Goal: Communication & Community: Answer question/provide support

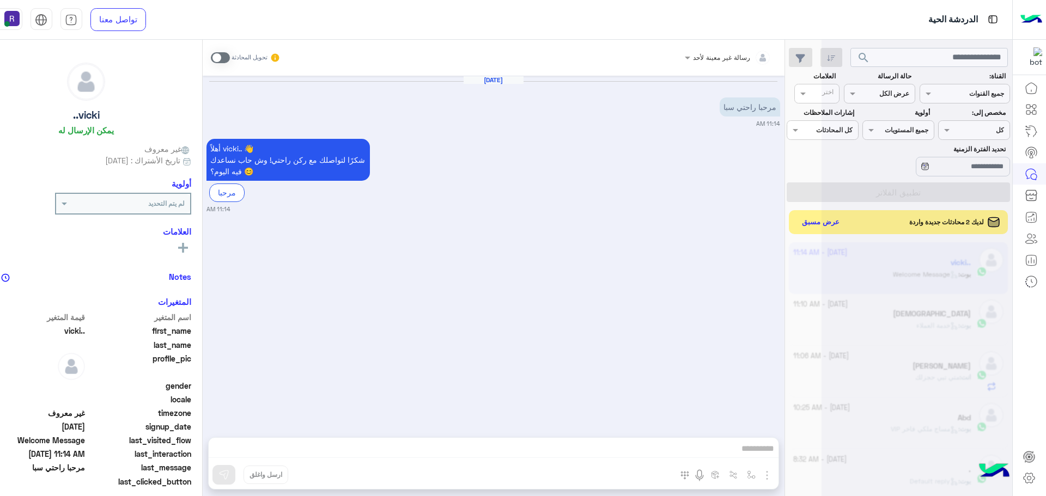
scroll to position [411, 0]
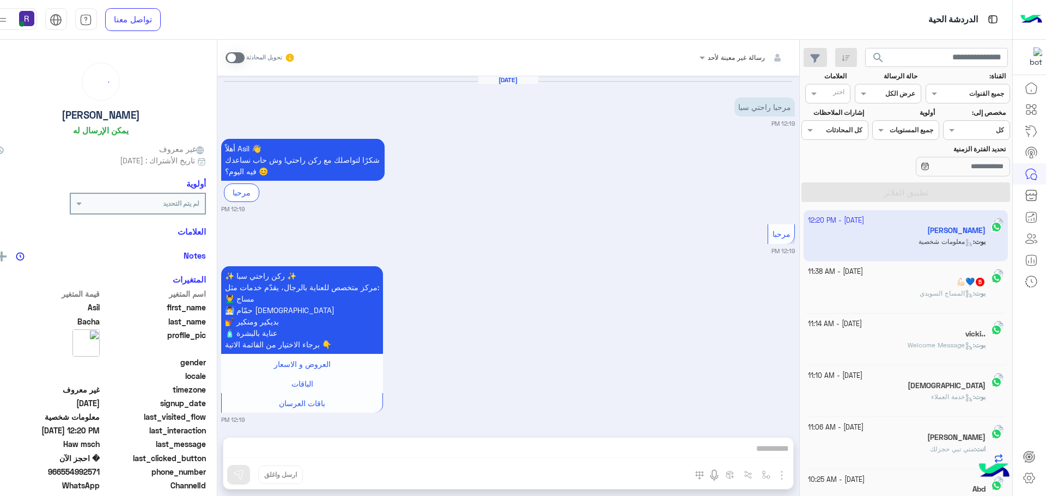
scroll to position [807, 0]
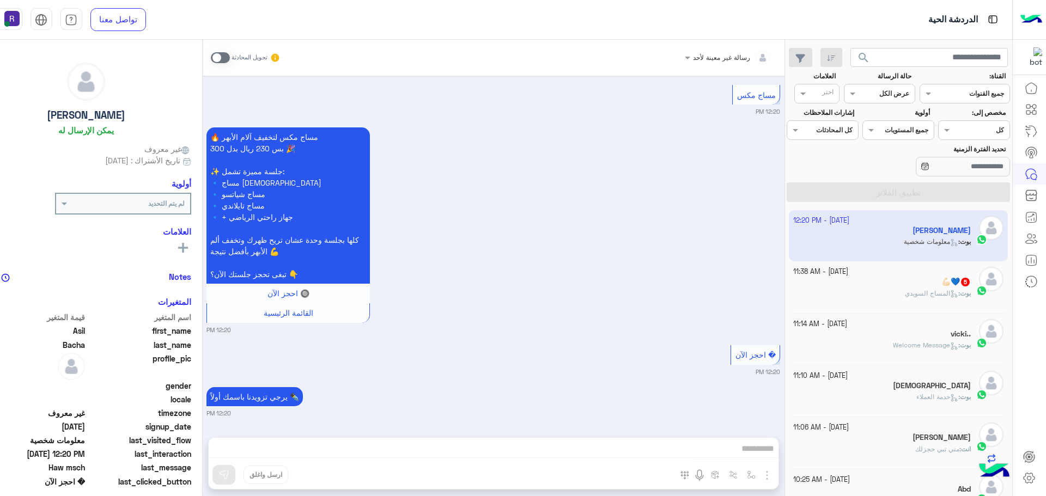
click at [220, 58] on span at bounding box center [220, 57] width 19 height 11
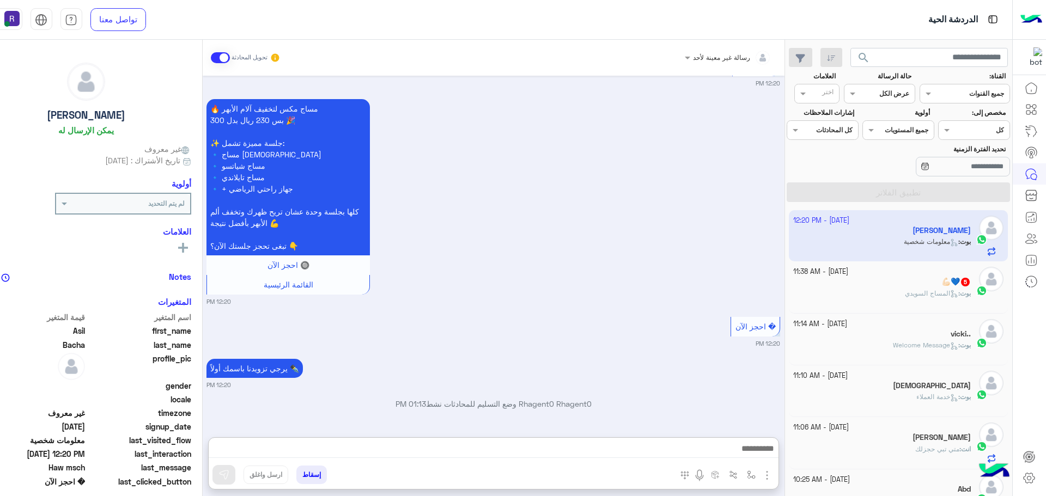
drag, startPoint x: 324, startPoint y: 447, endPoint x: 372, endPoint y: 341, distance: 116.6
click at [372, 341] on small "12:20 PM" at bounding box center [493, 343] width 574 height 9
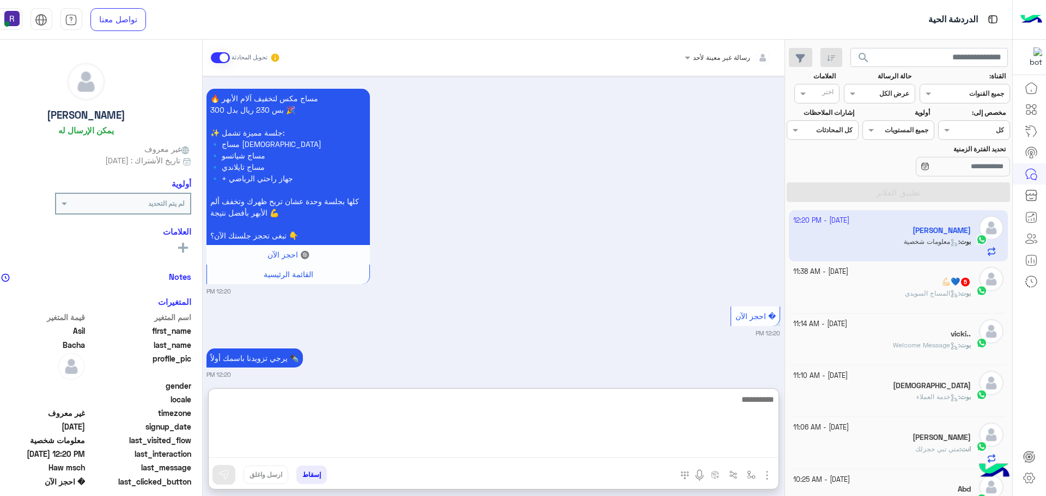
click at [356, 453] on textarea at bounding box center [494, 425] width 570 height 65
type textarea "**********"
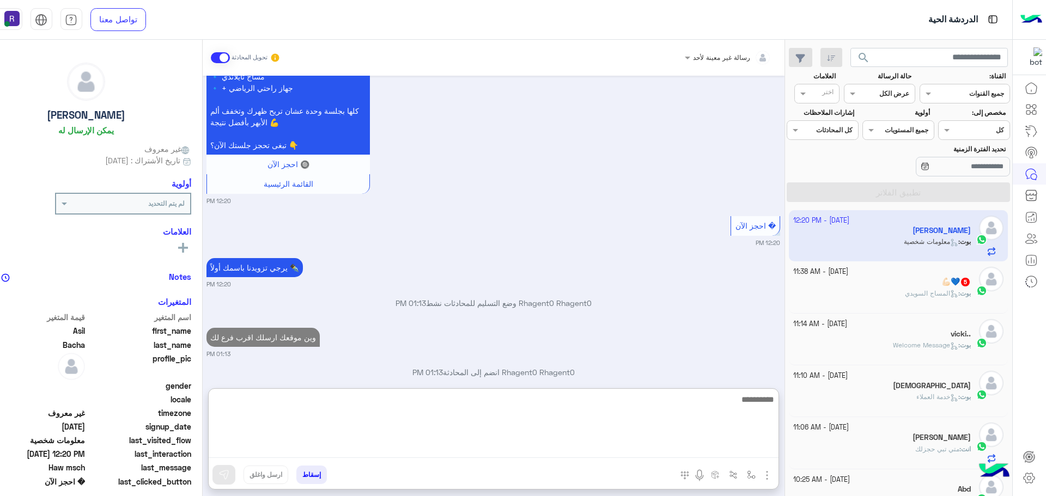
scroll to position [953, 0]
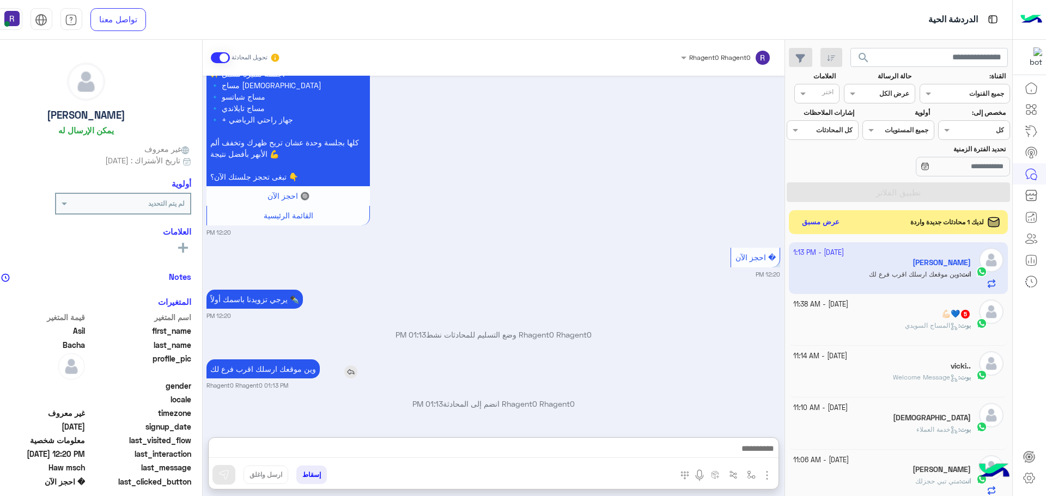
click at [274, 360] on p "وين موقعك ارسلك اقرب فرع لك" at bounding box center [262, 369] width 113 height 19
click at [274, 319] on div "[DATE] مرحبا راحتي سبا 12:19 PM أهلاً Asil 👋 شكرًا لتواصلك مع ركن راحتي! وش حاب…" at bounding box center [494, 251] width 582 height 351
click at [270, 367] on p "وين موقعك ارسلك اقرب فرع لك" at bounding box center [262, 369] width 113 height 19
type textarea "*****"
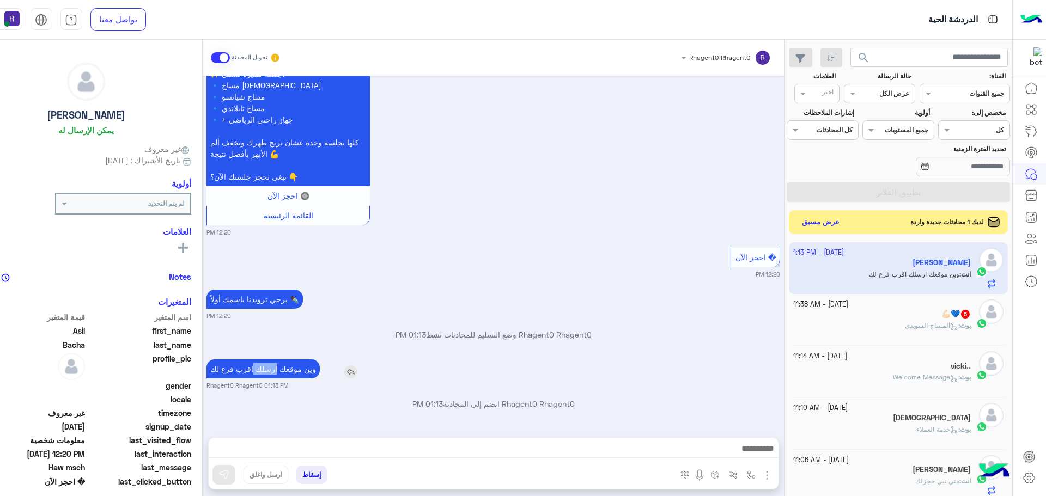
click at [270, 367] on p "وين موقعك ارسلك اقرب فرع لك" at bounding box center [262, 369] width 113 height 19
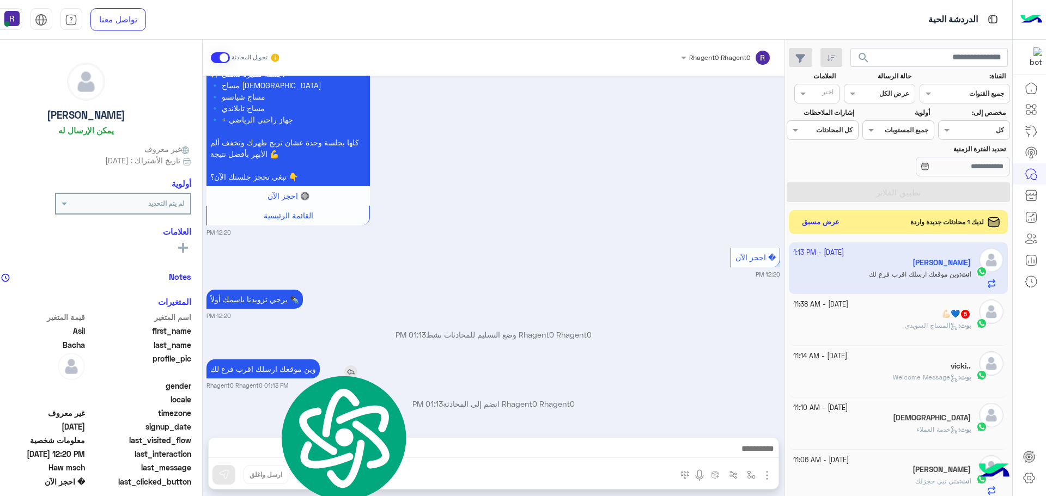
click at [270, 367] on p "وين موقعك ارسلك اقرب فرع لك" at bounding box center [262, 369] width 113 height 19
copy app-msgs-text
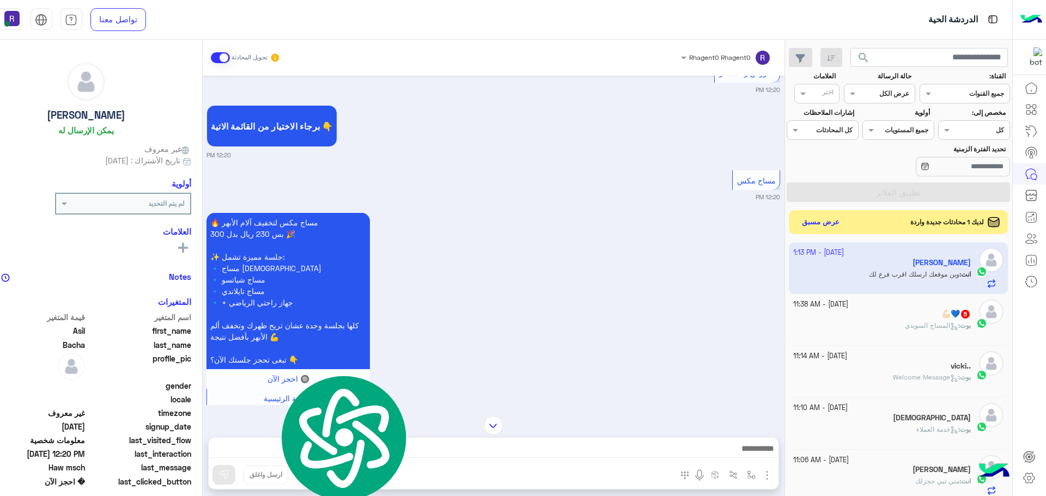
scroll to position [686, 0]
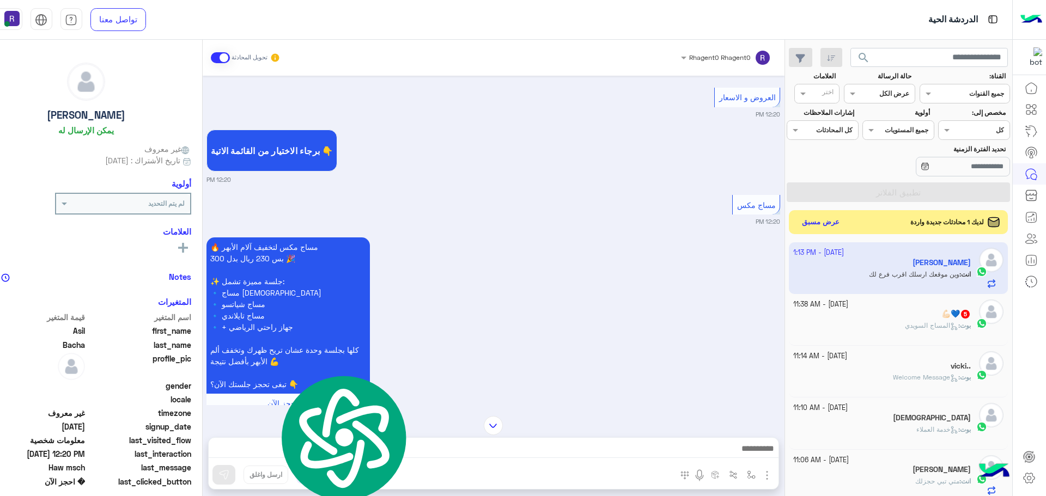
click at [899, 319] on div "💪🏻💙 5" at bounding box center [882, 314] width 178 height 11
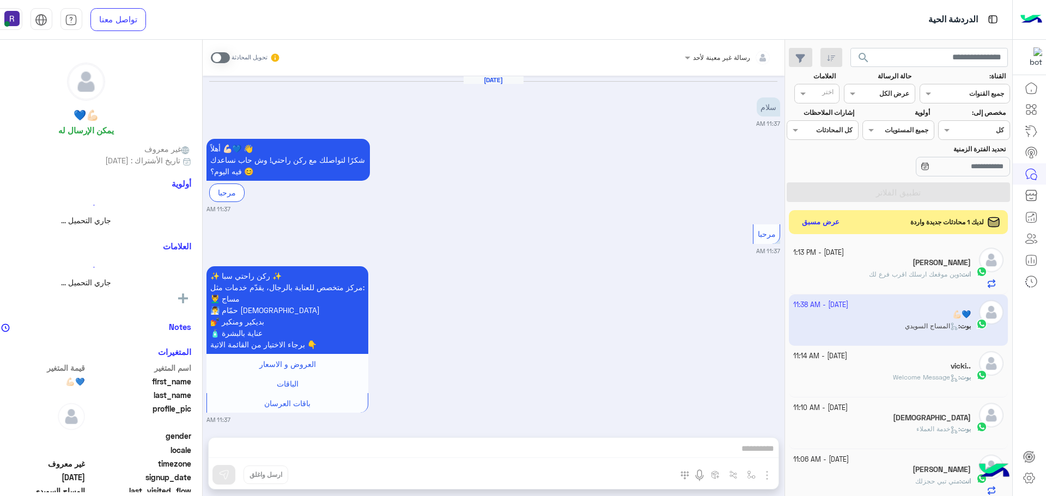
scroll to position [592, 0]
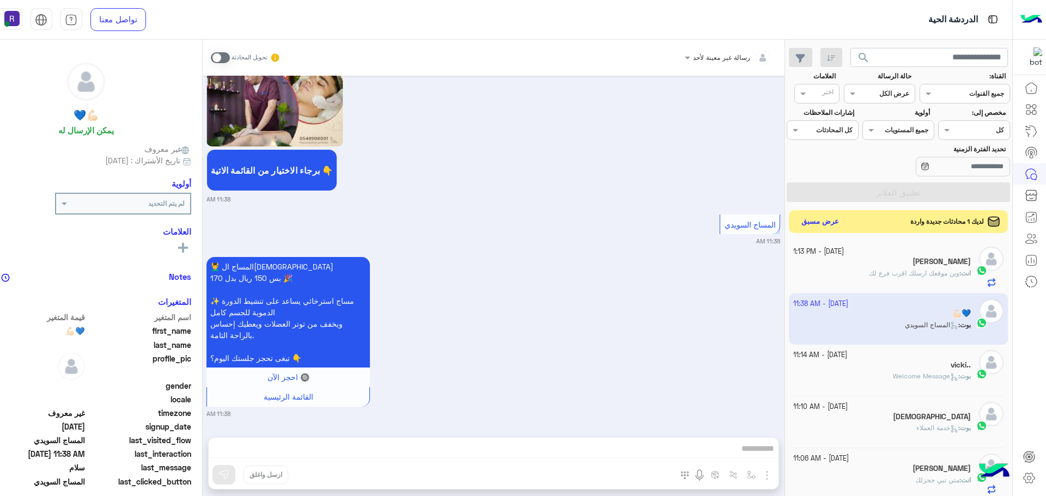
click at [814, 223] on button "عرض مسبق" at bounding box center [820, 222] width 46 height 15
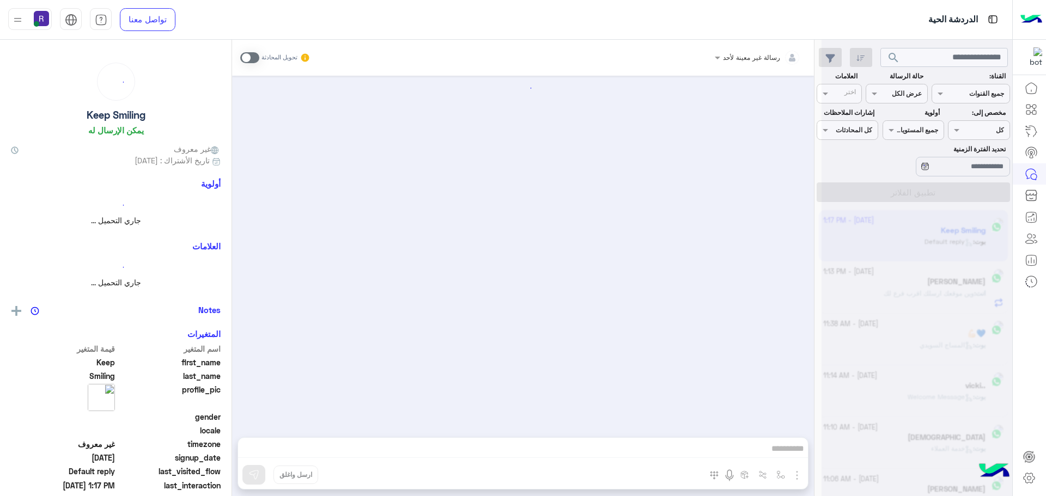
scroll to position [260, 0]
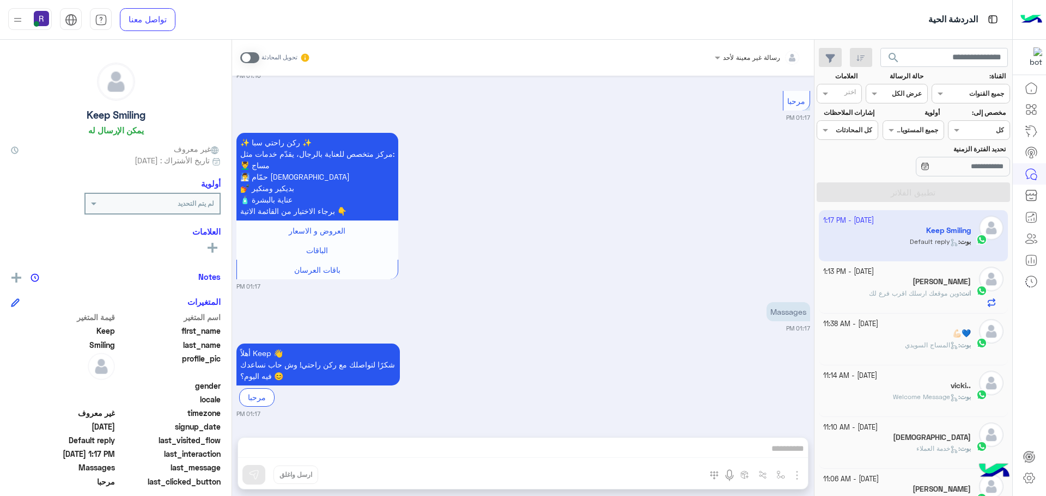
click at [900, 294] on span "وين موقعك ارسلك اقرب فرع لك" at bounding box center [914, 293] width 90 height 8
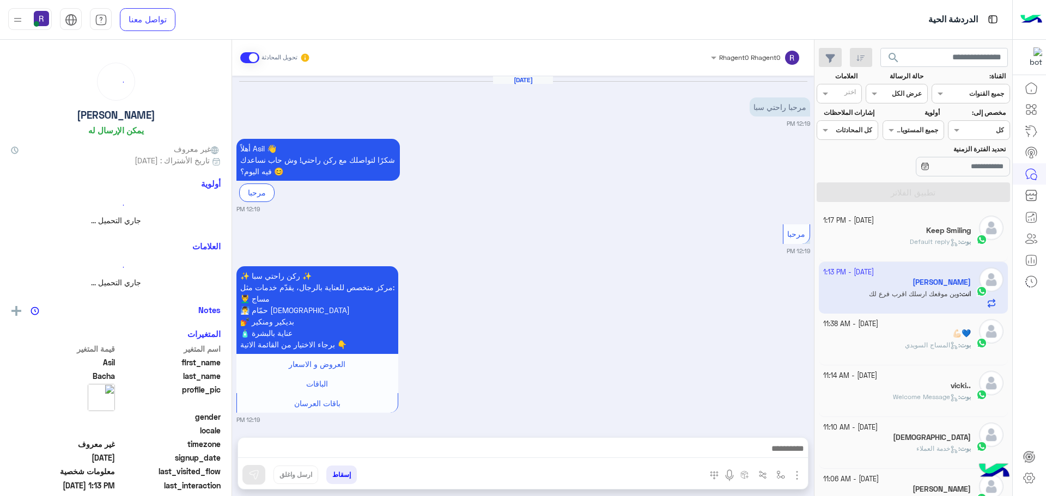
scroll to position [904, 0]
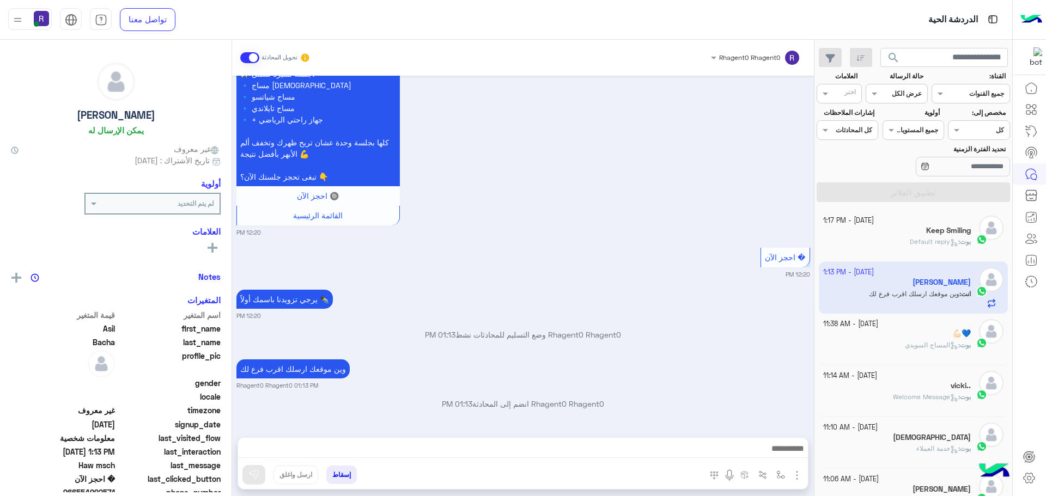
click at [930, 231] on h5 "Keep Smiling" at bounding box center [948, 230] width 45 height 9
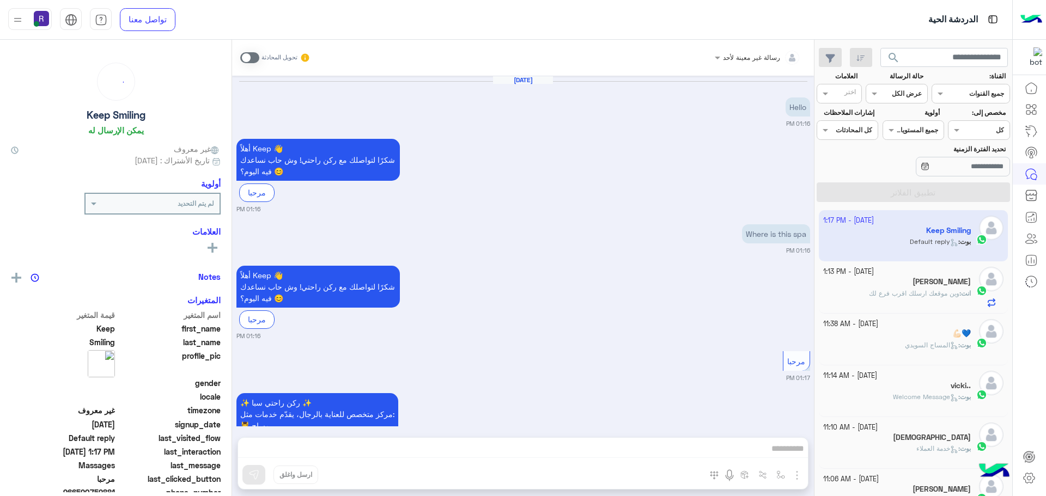
scroll to position [260, 0]
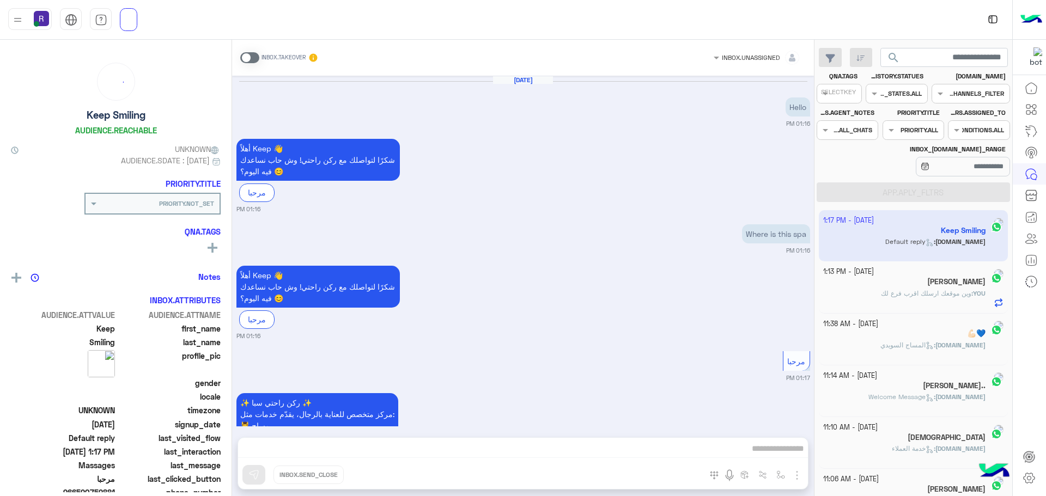
scroll to position [260, 0]
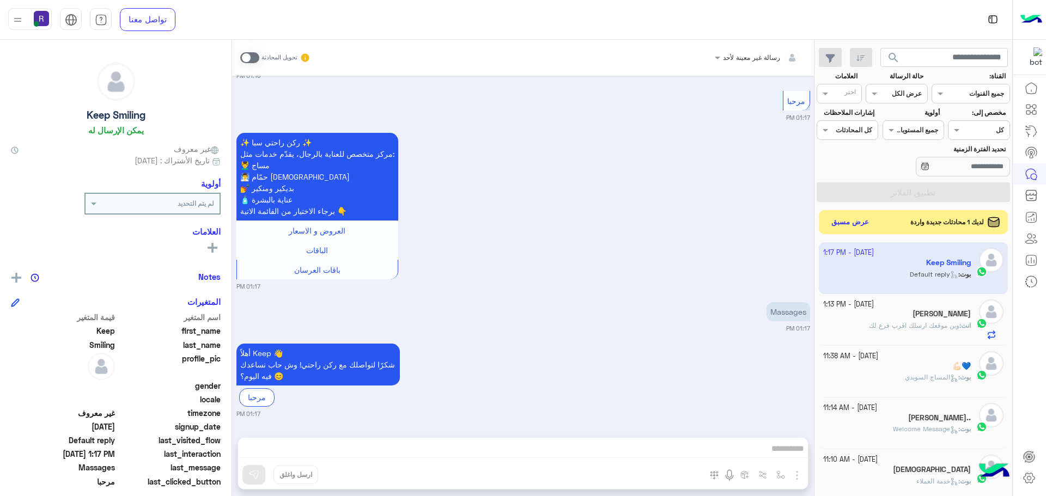
click at [673, 300] on div "Massages 01:17 PM" at bounding box center [523, 316] width 574 height 33
click at [862, 221] on button "عرض مسبق" at bounding box center [850, 222] width 46 height 15
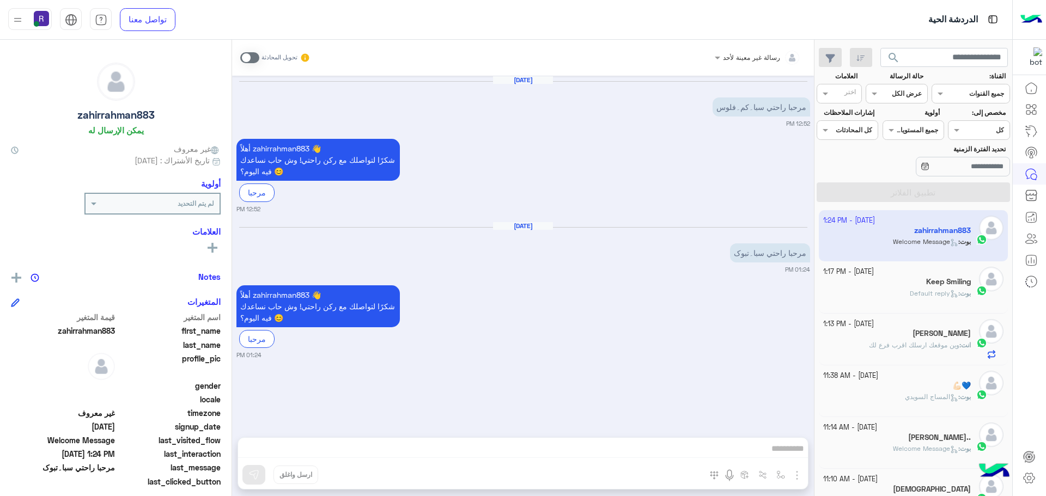
click at [253, 57] on span at bounding box center [249, 57] width 19 height 11
click at [782, 473] on img "button" at bounding box center [780, 475] width 9 height 9
click at [797, 474] on img "button" at bounding box center [797, 475] width 13 height 13
click at [786, 456] on span "الصور" at bounding box center [776, 452] width 20 height 13
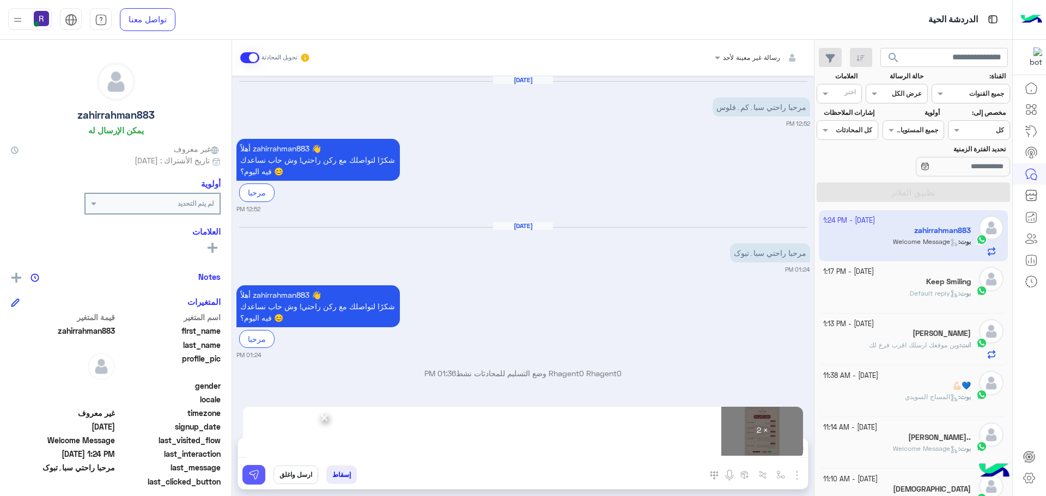
click at [253, 477] on img at bounding box center [253, 475] width 11 height 11
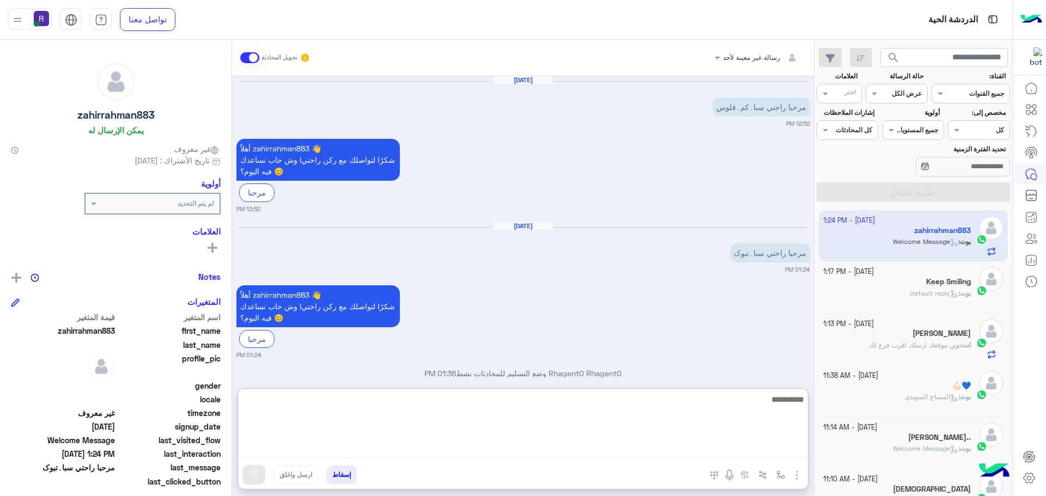
paste textarea "**********"
type textarea "**********"
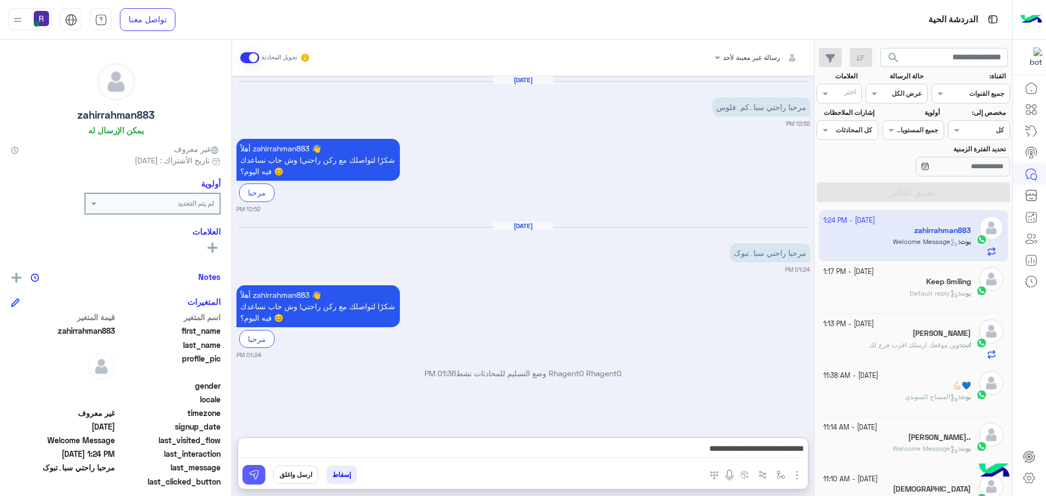
click at [263, 475] on button at bounding box center [253, 475] width 23 height 20
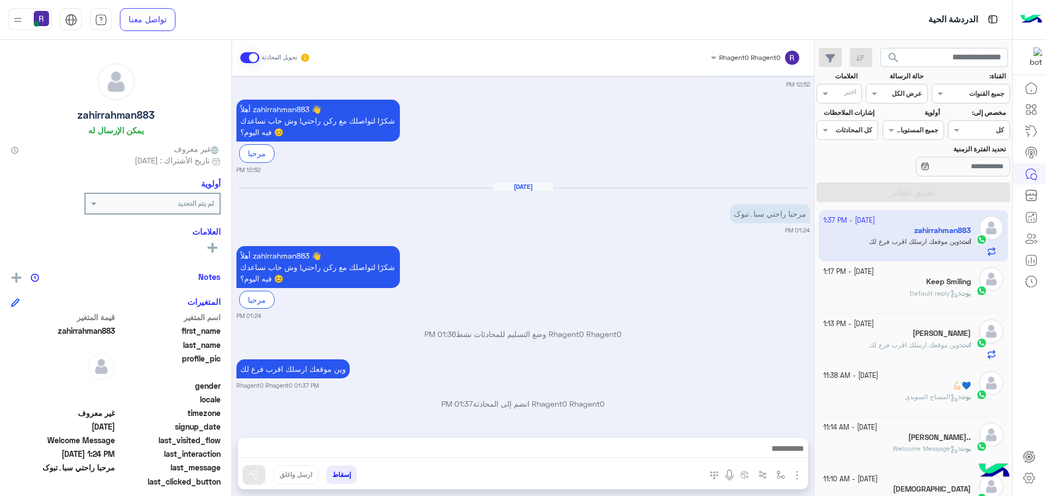
scroll to position [349, 0]
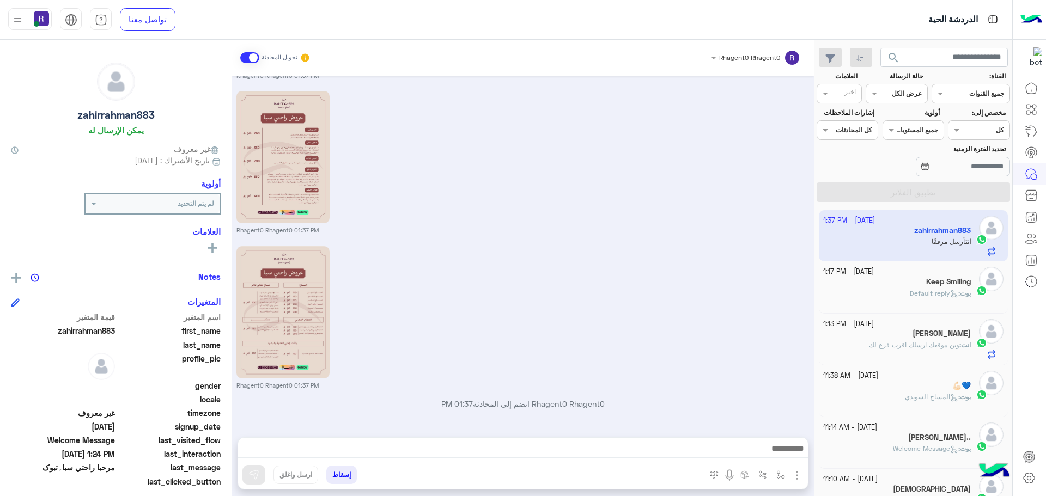
click at [935, 284] on h5 "Keep Smiling" at bounding box center [948, 281] width 45 height 9
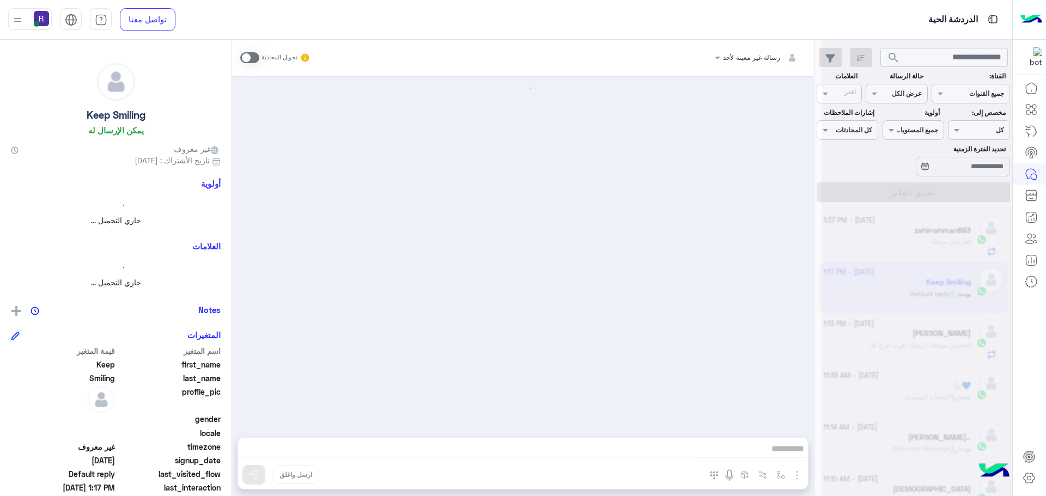
scroll to position [260, 0]
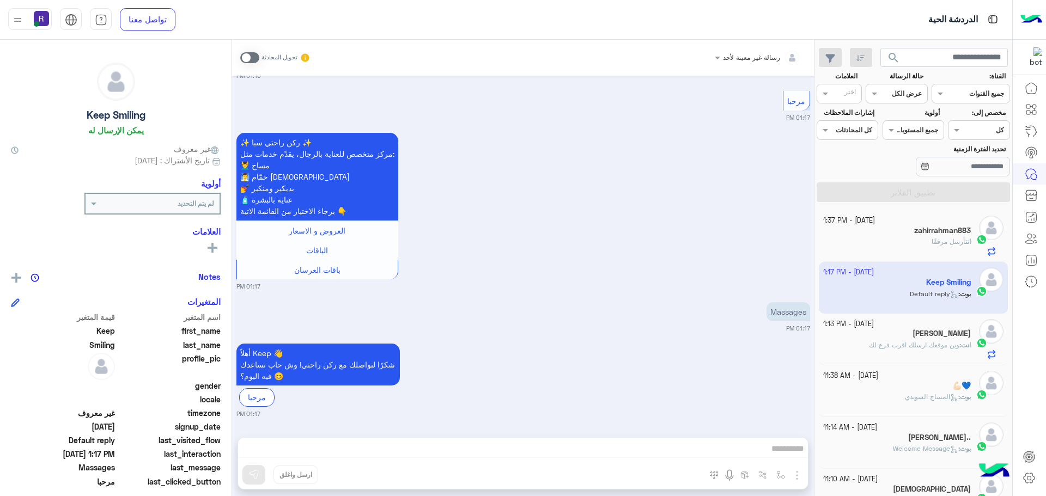
click at [941, 242] on span "أرسل مرفقًا" at bounding box center [949, 242] width 34 height 8
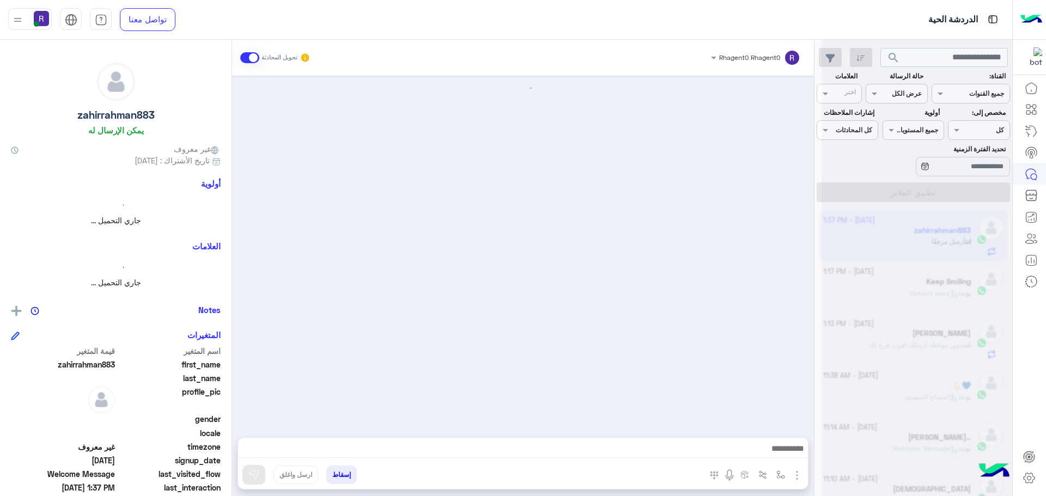
scroll to position [349, 0]
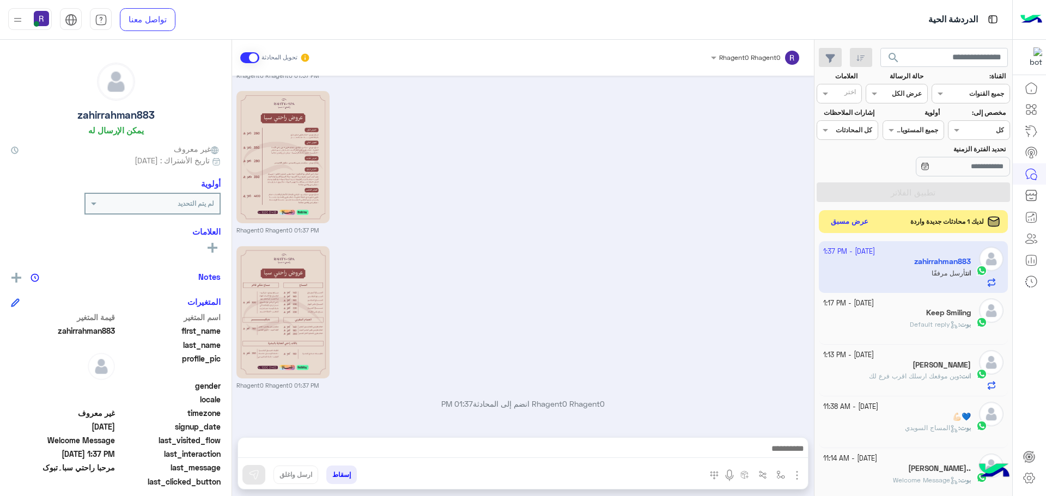
click at [854, 222] on button "عرض مسبق" at bounding box center [850, 222] width 46 height 15
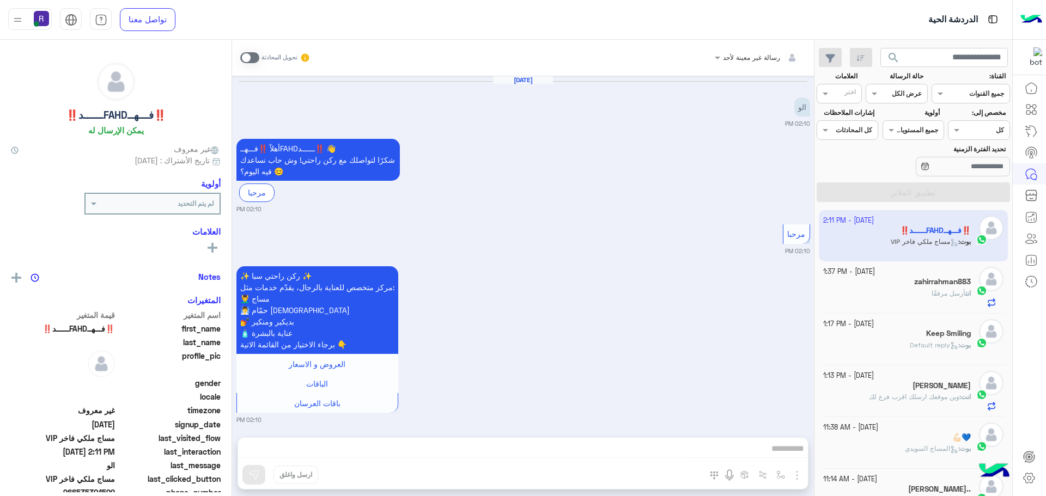
scroll to position [408, 0]
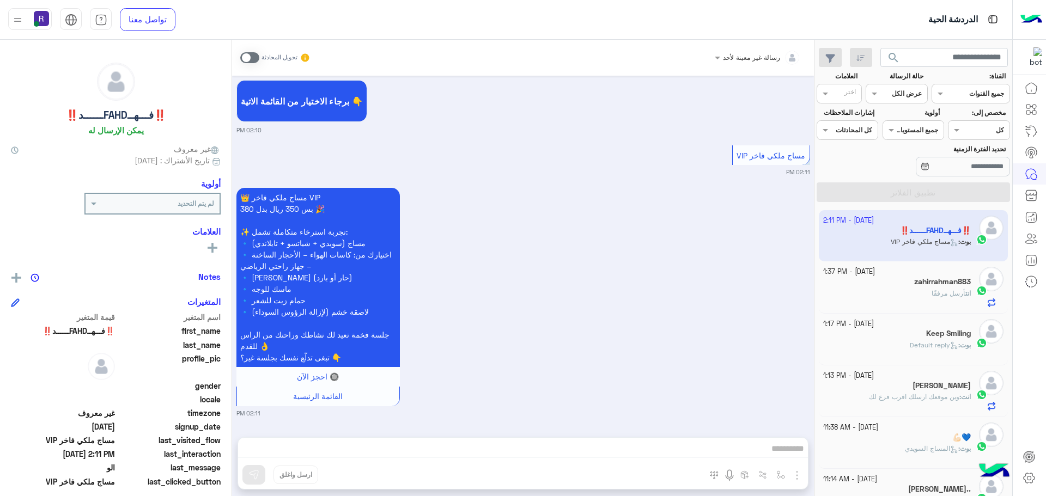
click at [256, 59] on span at bounding box center [249, 57] width 19 height 11
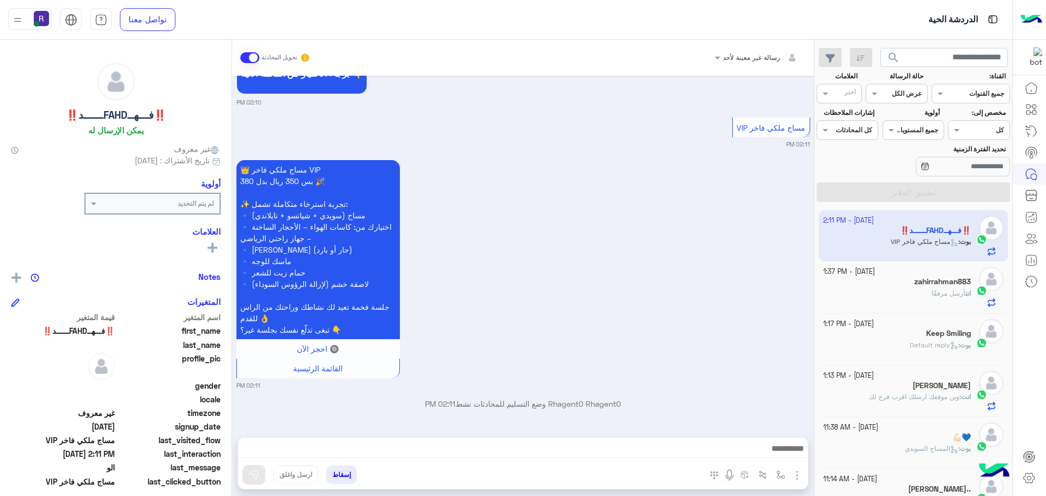
click at [798, 478] on img "button" at bounding box center [797, 475] width 13 height 13
click at [787, 450] on button "الصور" at bounding box center [780, 452] width 46 height 22
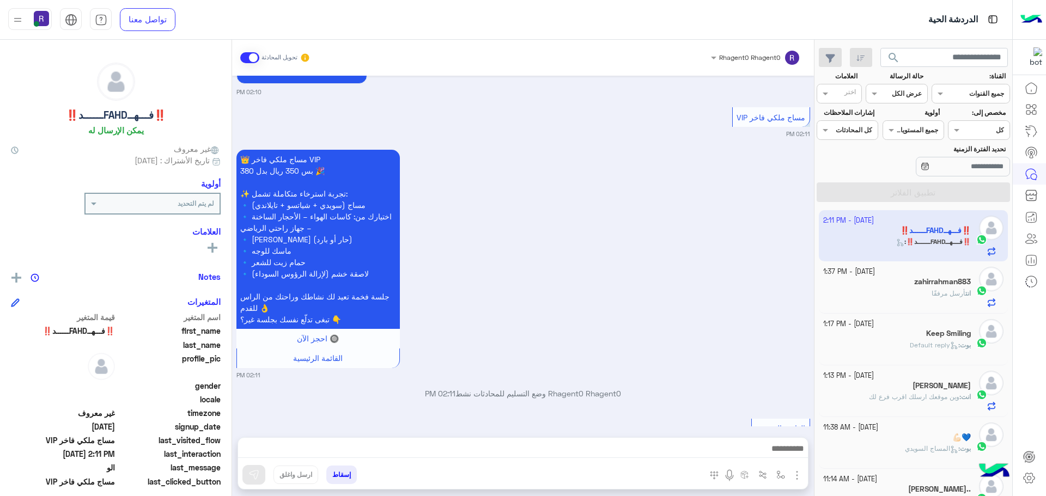
scroll to position [478, 0]
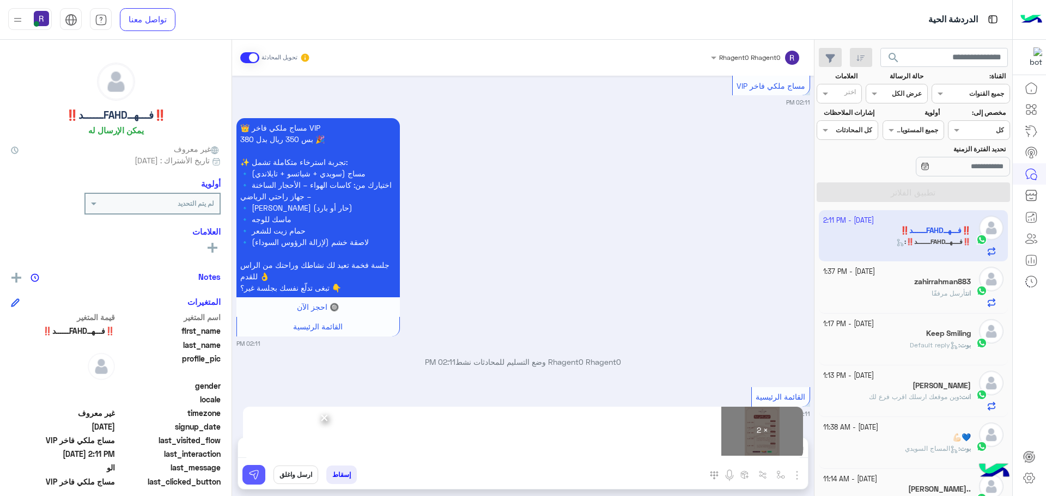
click at [253, 481] on button at bounding box center [253, 475] width 23 height 20
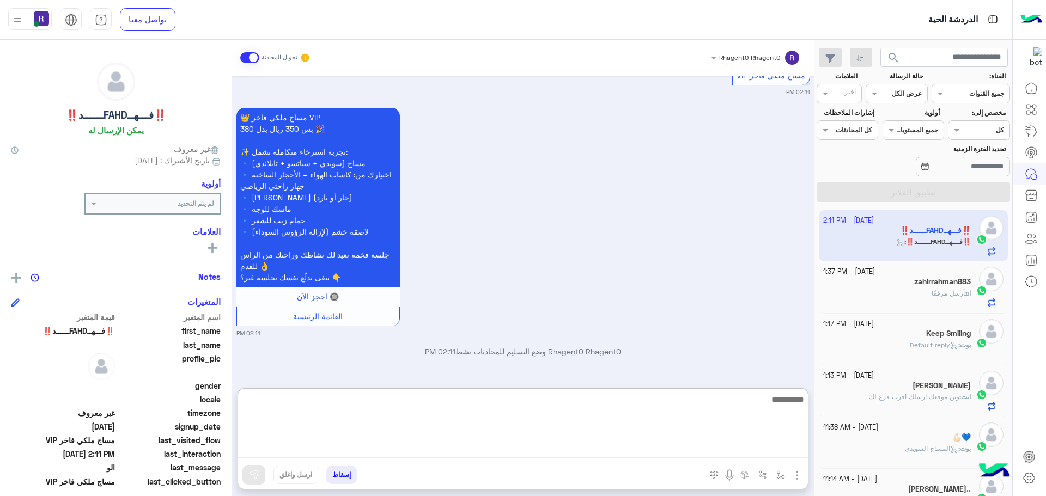
paste textarea "**********"
type textarea "**********"
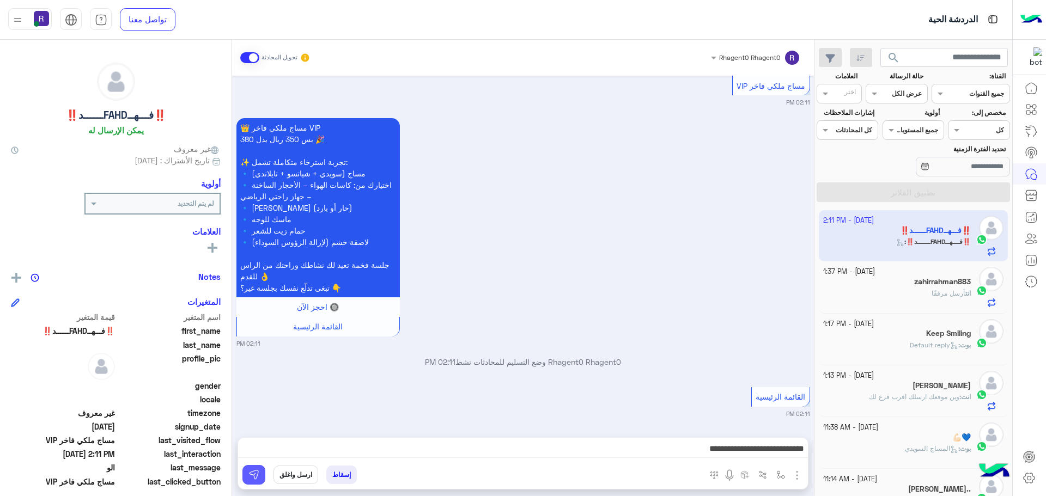
click at [258, 473] on img at bounding box center [253, 475] width 11 height 11
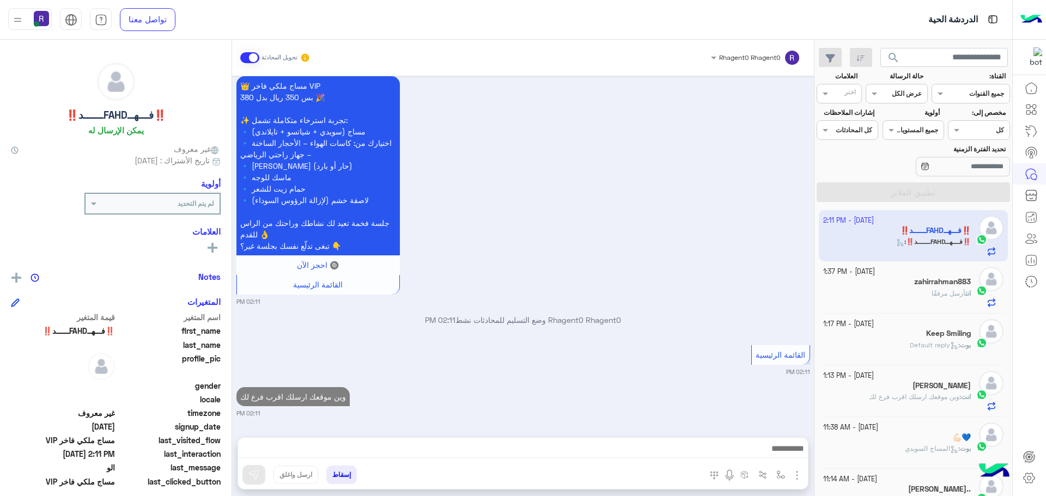
click at [902, 294] on div "انت أرسل مرفقًا" at bounding box center [897, 298] width 148 height 19
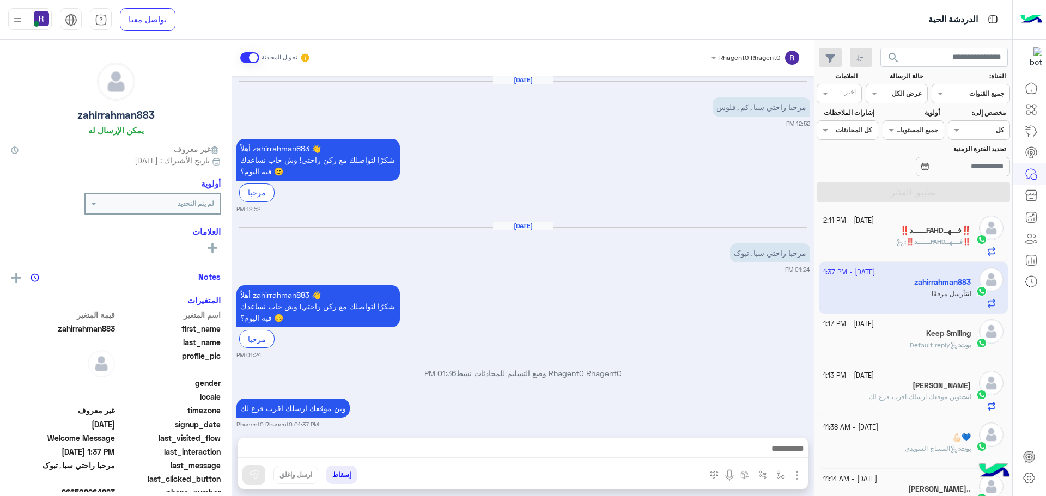
scroll to position [349, 0]
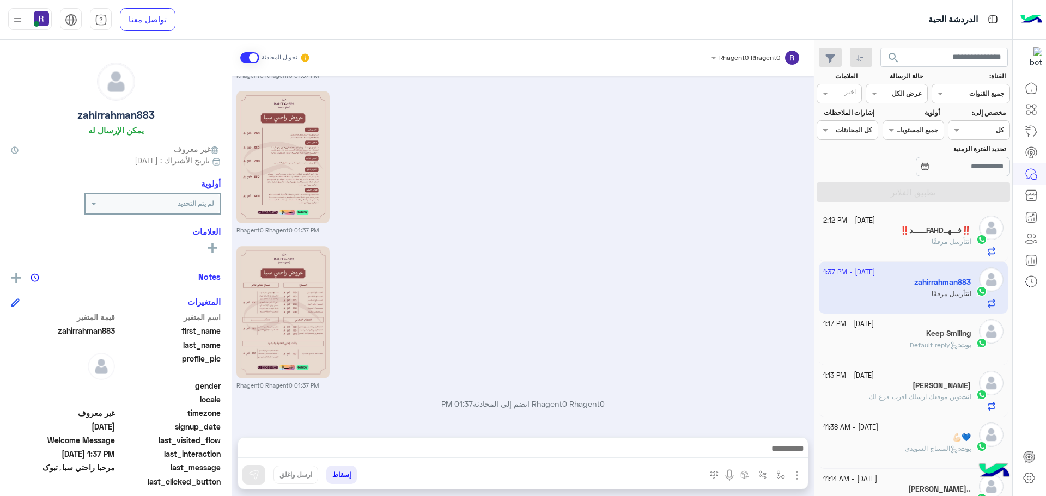
click at [937, 232] on h5 "‼️فـــهــFAHDــــــد‼️" at bounding box center [935, 230] width 71 height 9
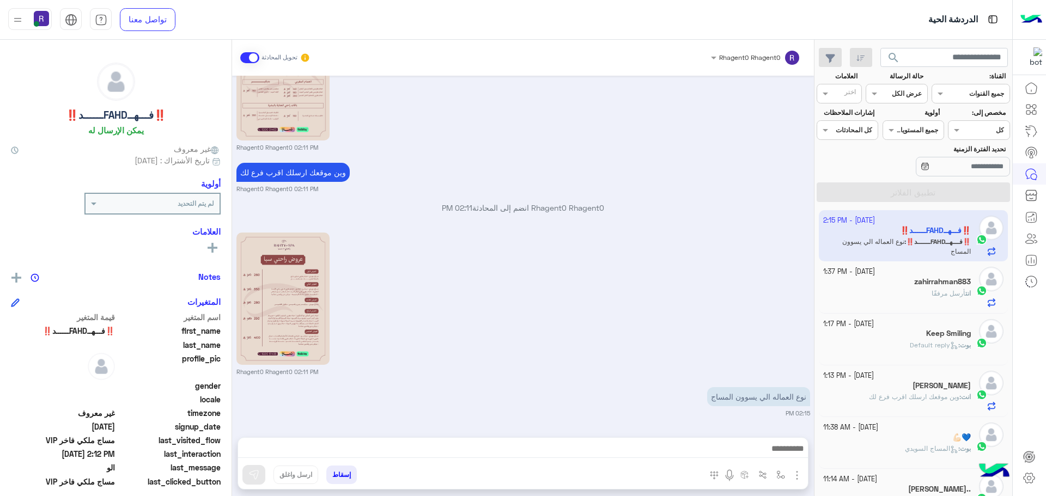
scroll to position [941, 0]
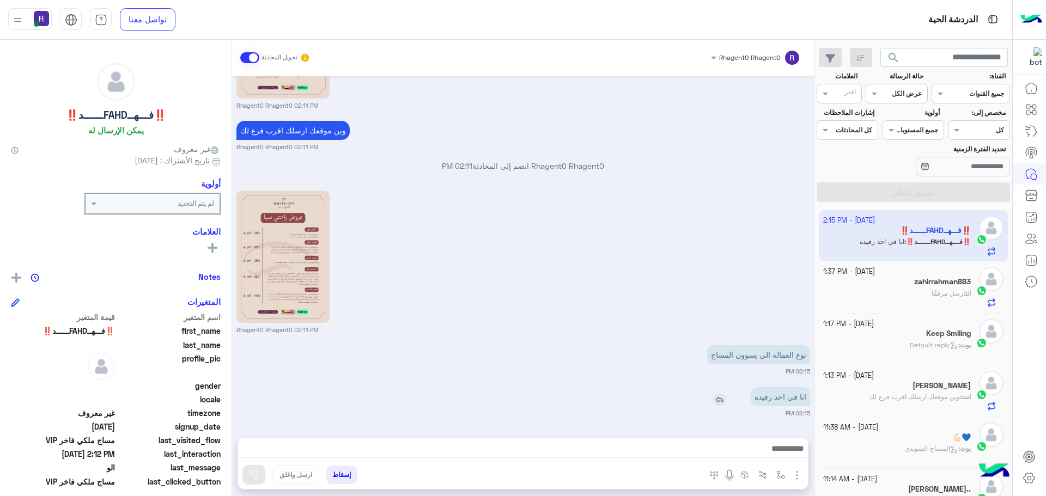
click at [716, 400] on img at bounding box center [719, 399] width 13 height 13
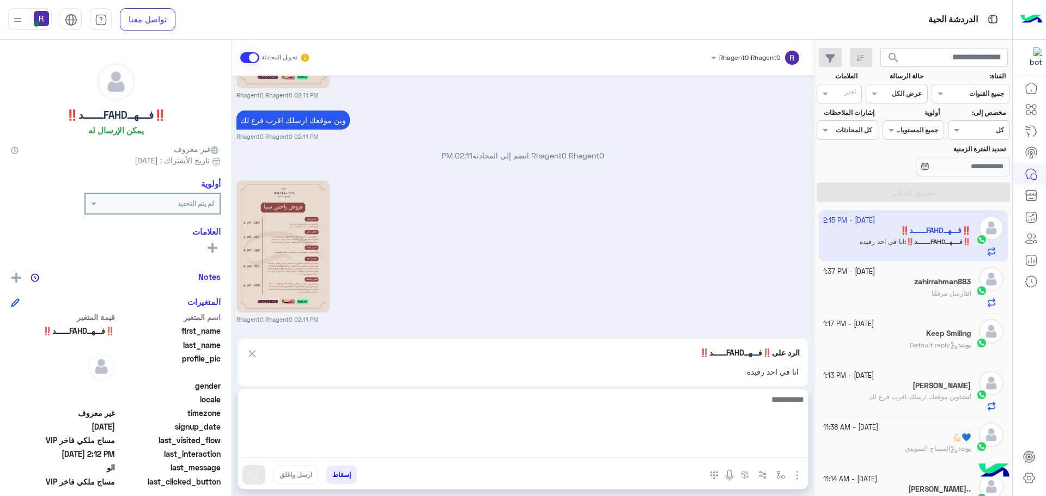
click at [648, 448] on textarea at bounding box center [523, 425] width 570 height 65
type textarea "**"
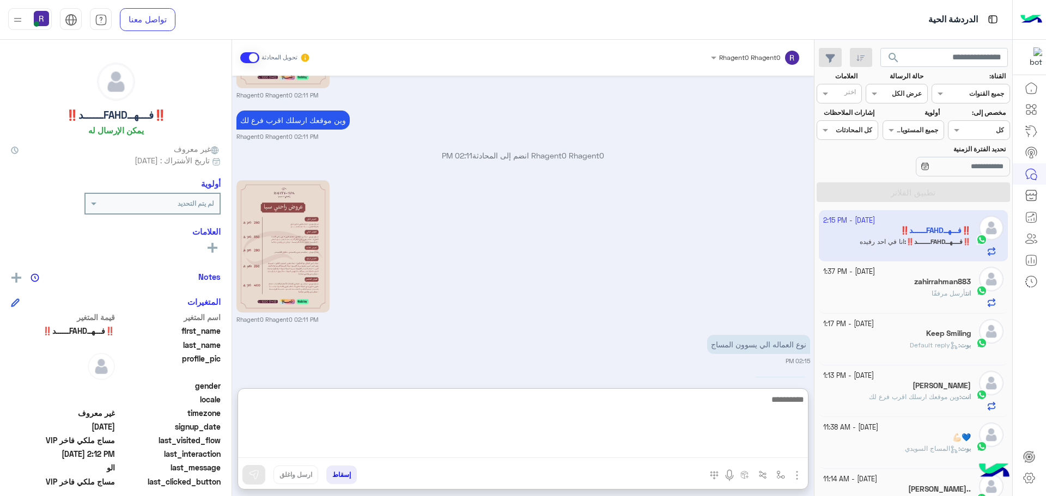
scroll to position [1050, 0]
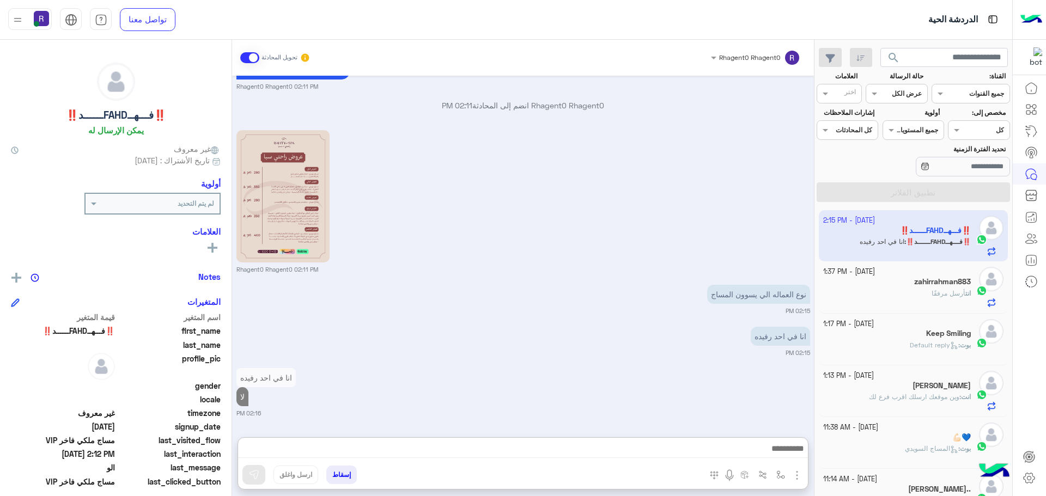
click at [958, 292] on span "أرسل مرفقًا" at bounding box center [949, 293] width 34 height 8
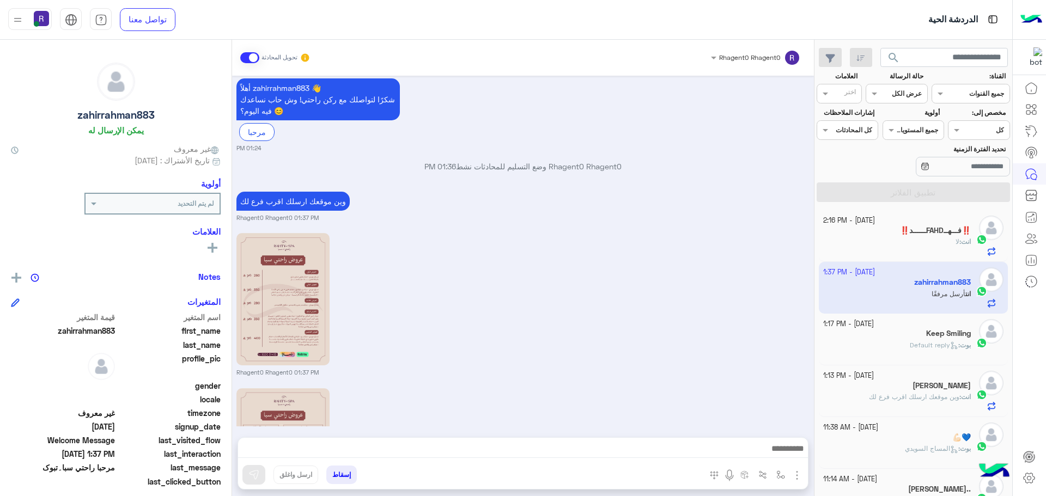
scroll to position [349, 0]
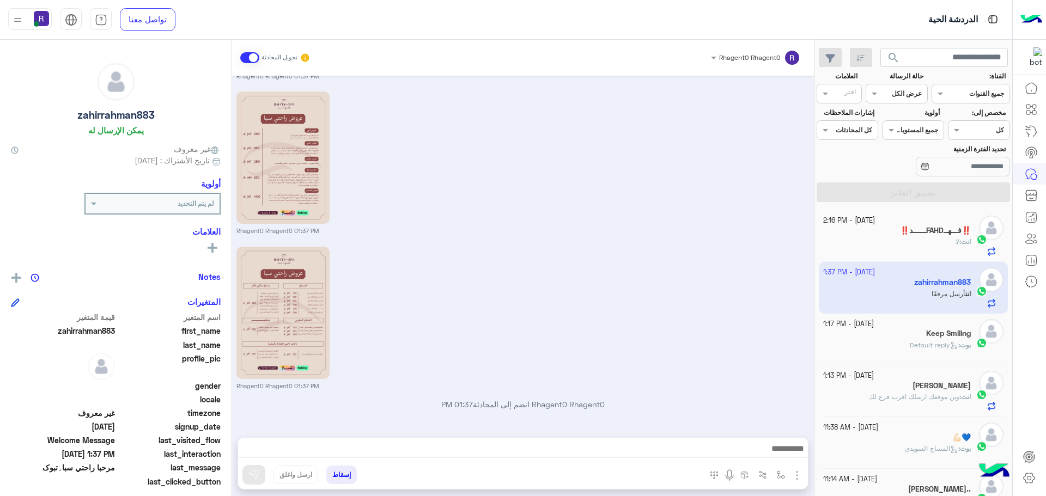
click at [884, 354] on div "بوت : Default reply" at bounding box center [897, 350] width 148 height 19
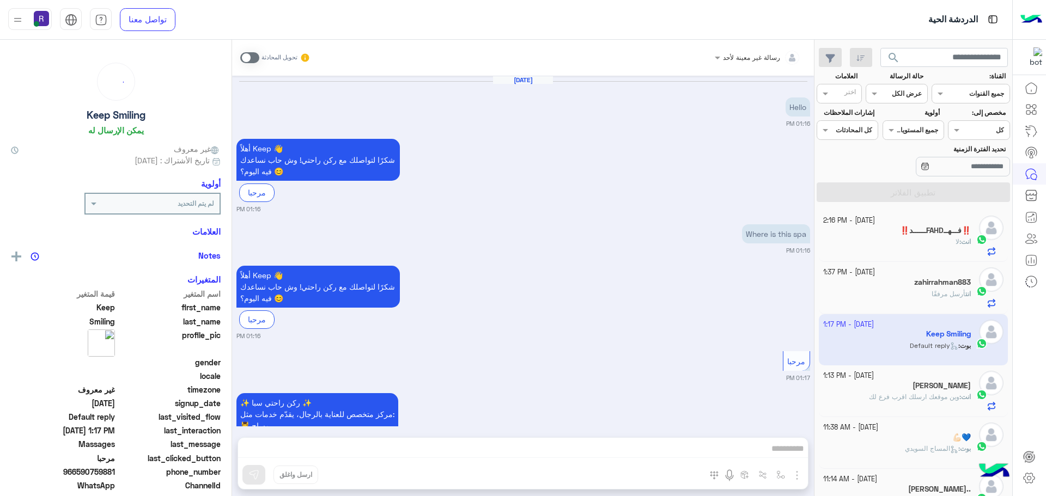
scroll to position [260, 0]
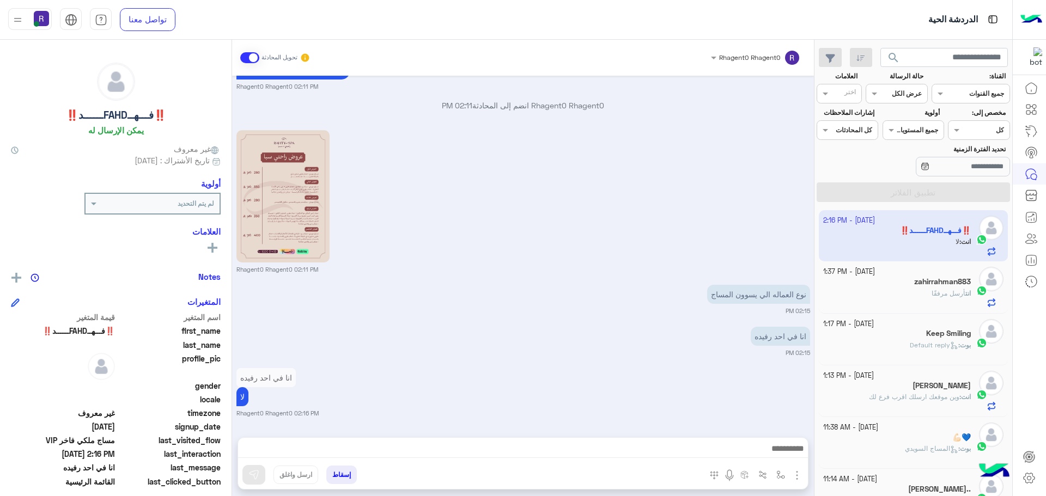
scroll to position [1635, 0]
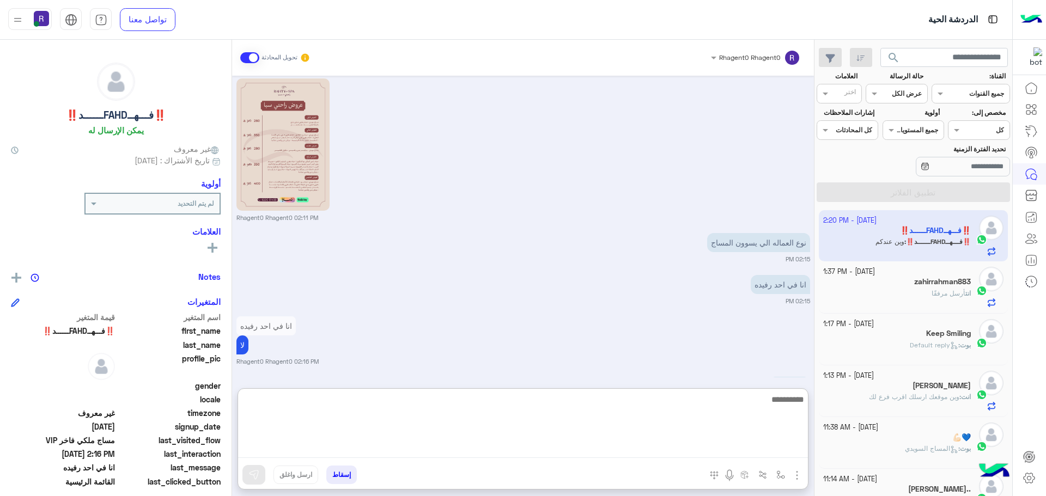
click at [517, 451] on textarea at bounding box center [523, 425] width 570 height 65
type textarea "**********"
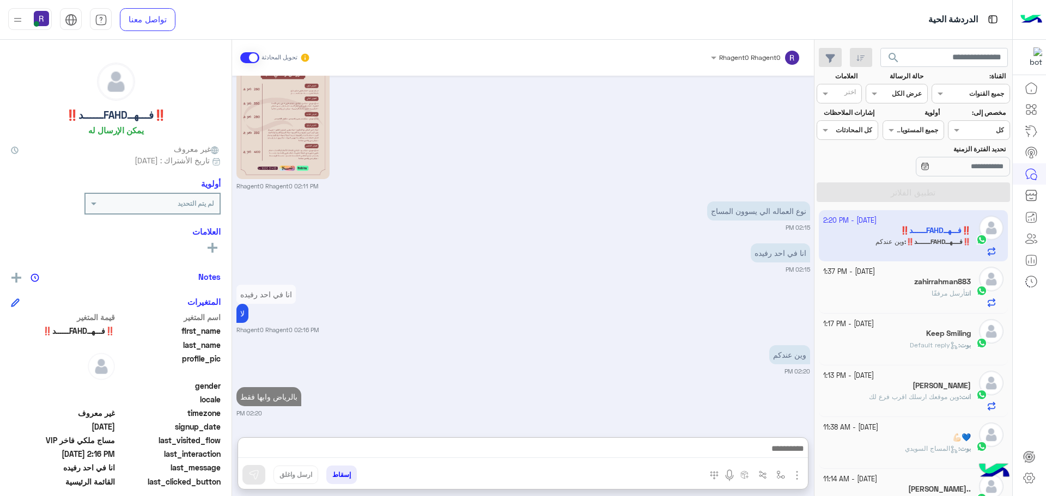
click at [894, 297] on div "انت أرسل مرفقًا" at bounding box center [897, 298] width 148 height 19
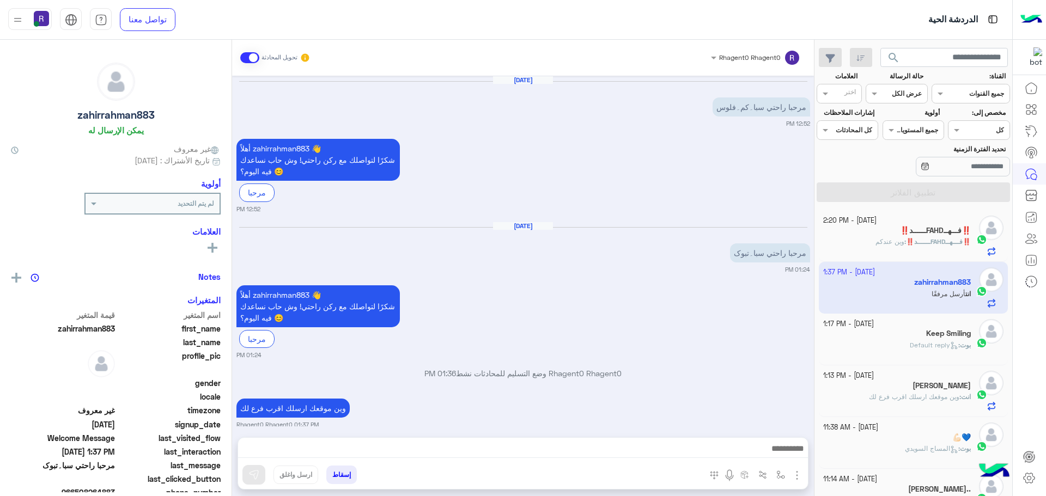
scroll to position [349, 0]
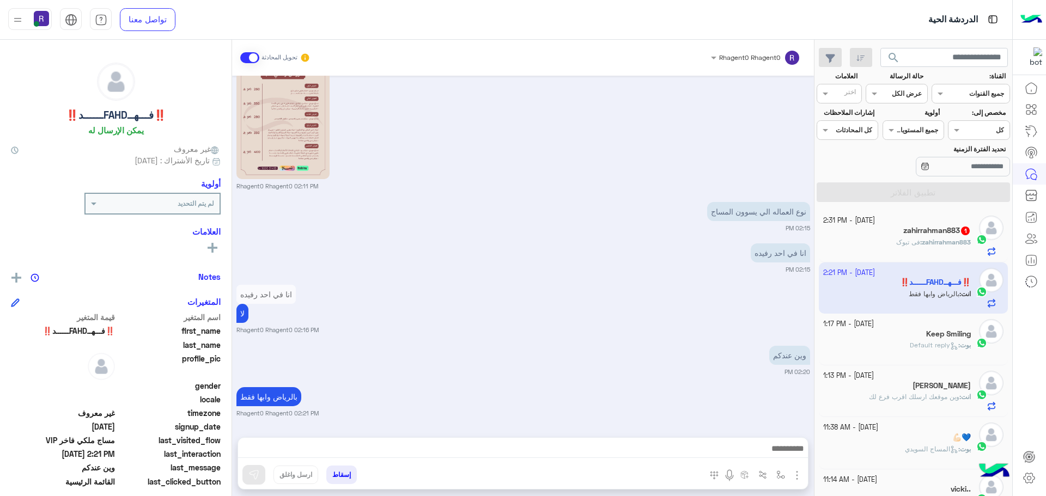
click at [921, 230] on h5 "zahirrahman883 1" at bounding box center [937, 230] width 68 height 9
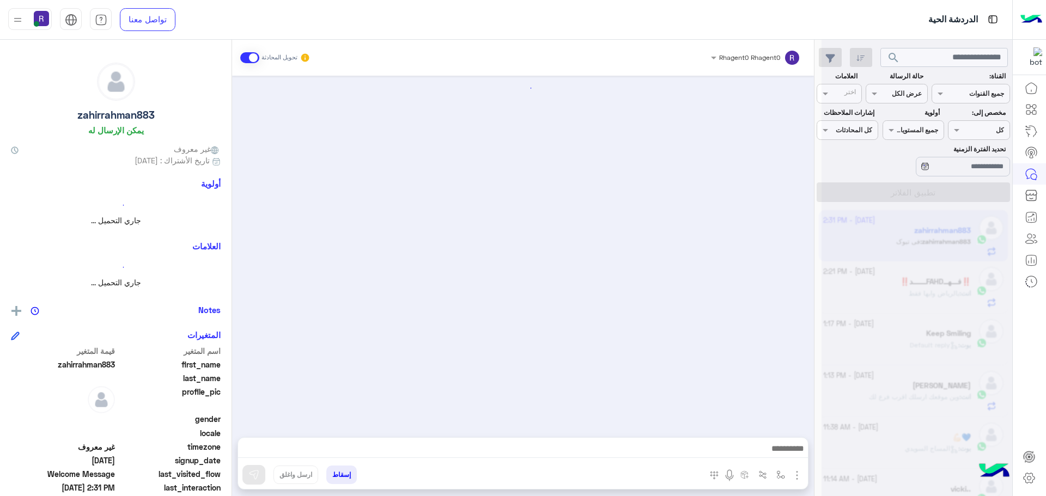
scroll to position [391, 0]
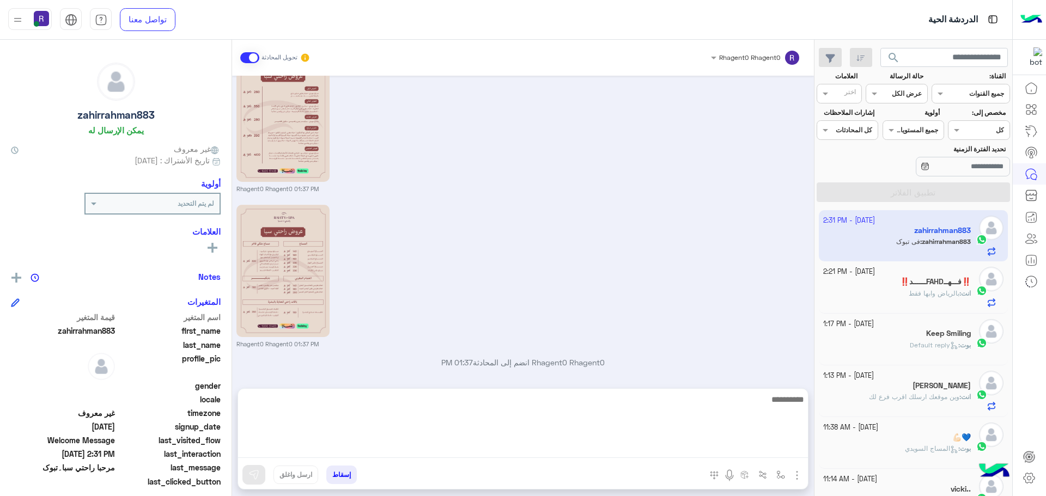
click at [572, 449] on textarea at bounding box center [523, 425] width 570 height 65
type textarea "**"
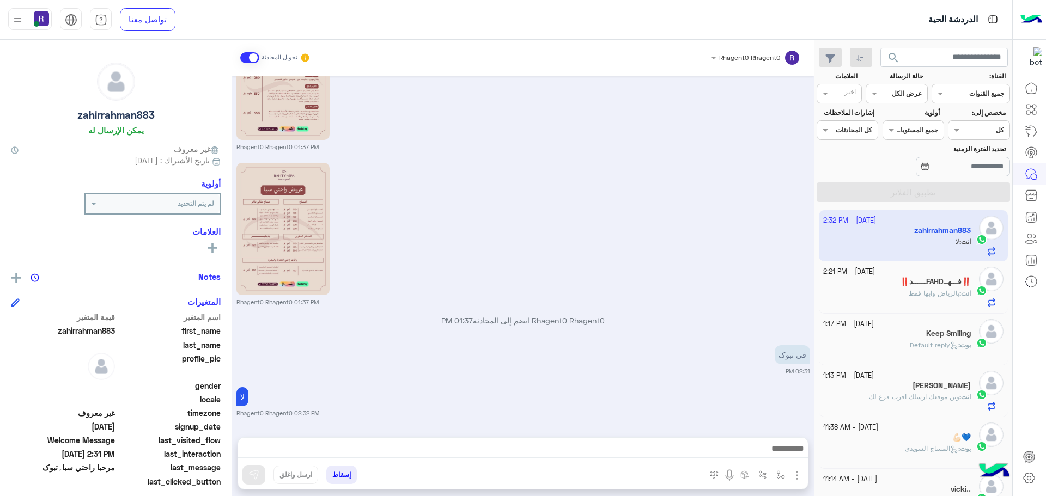
click at [569, 385] on div "لا Rhagent0 Rhagent0 02:32 PM" at bounding box center [523, 401] width 574 height 33
click at [927, 399] on span "وين موقعك ارسلك اقرب فرع لك" at bounding box center [914, 397] width 90 height 8
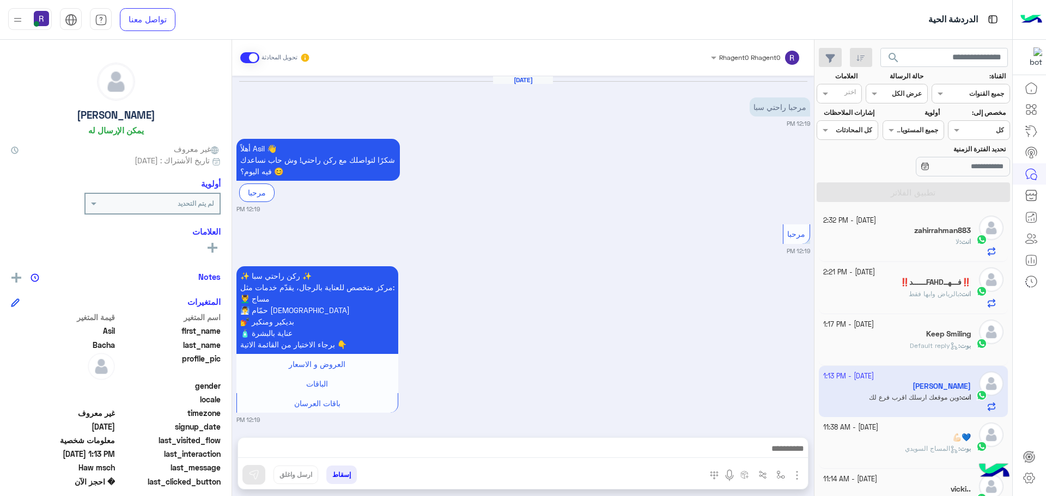
scroll to position [904, 0]
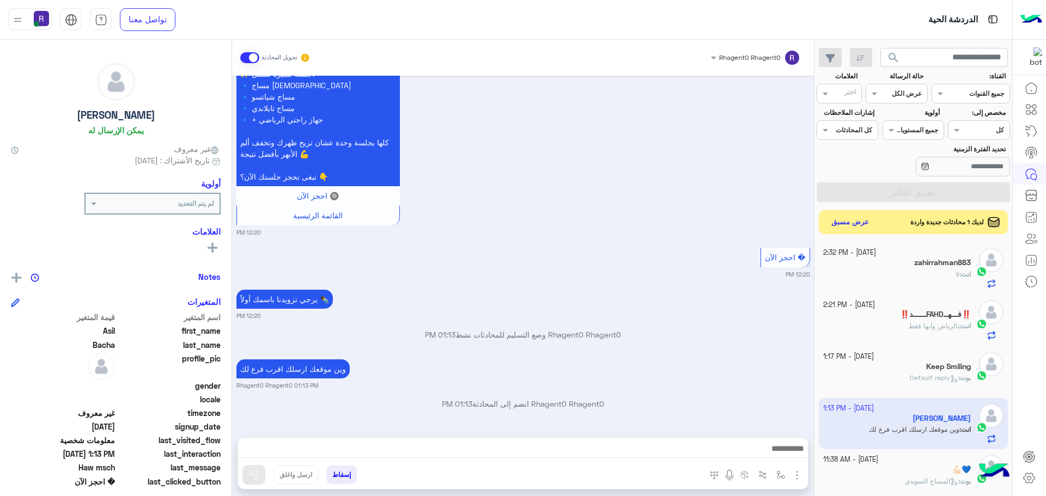
drag, startPoint x: 730, startPoint y: 356, endPoint x: 793, endPoint y: 331, distance: 68.5
click at [730, 356] on div "[DATE] مرحبا راحتي سبا 12:19 PM أهلاً Asil 👋 شكرًا لتواصلك مع ركن راحتي! وش حاب…" at bounding box center [523, 251] width 582 height 351
click at [858, 219] on button "عرض مسبق" at bounding box center [850, 222] width 46 height 15
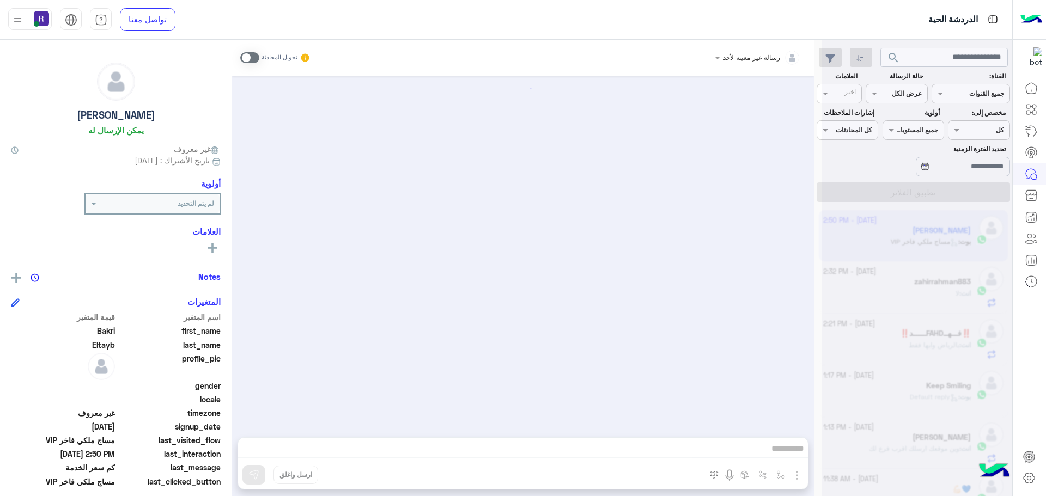
scroll to position [749, 0]
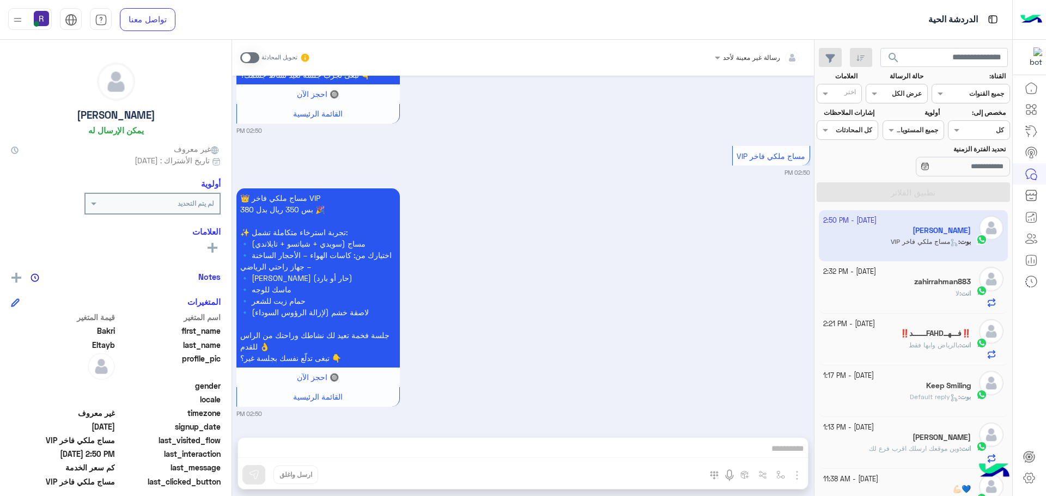
click at [252, 59] on span at bounding box center [249, 57] width 19 height 11
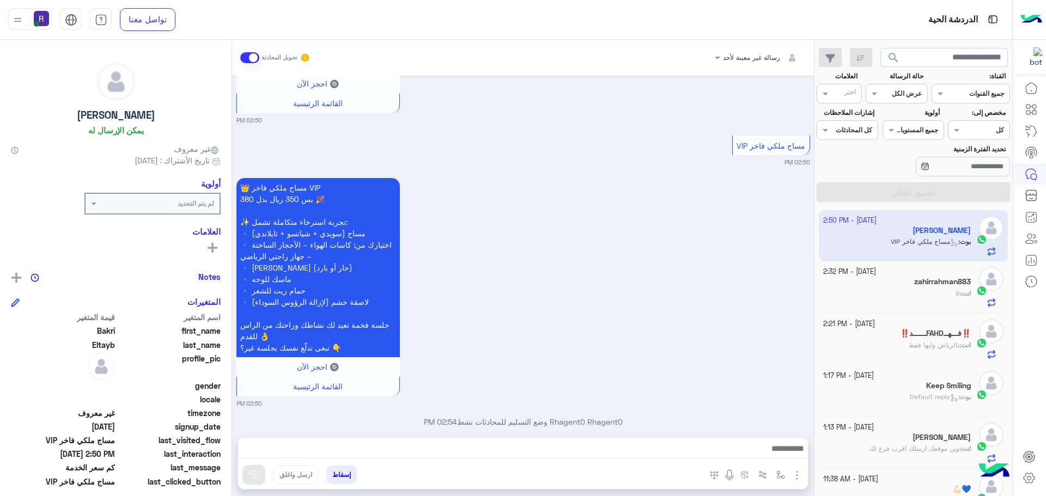
scroll to position [777, 0]
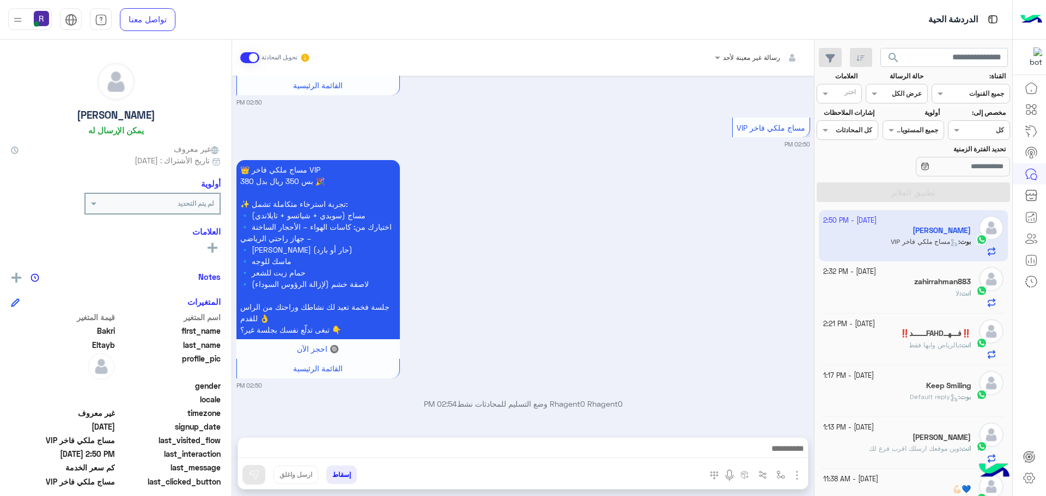
click at [949, 296] on div "انت : لا" at bounding box center [897, 298] width 148 height 19
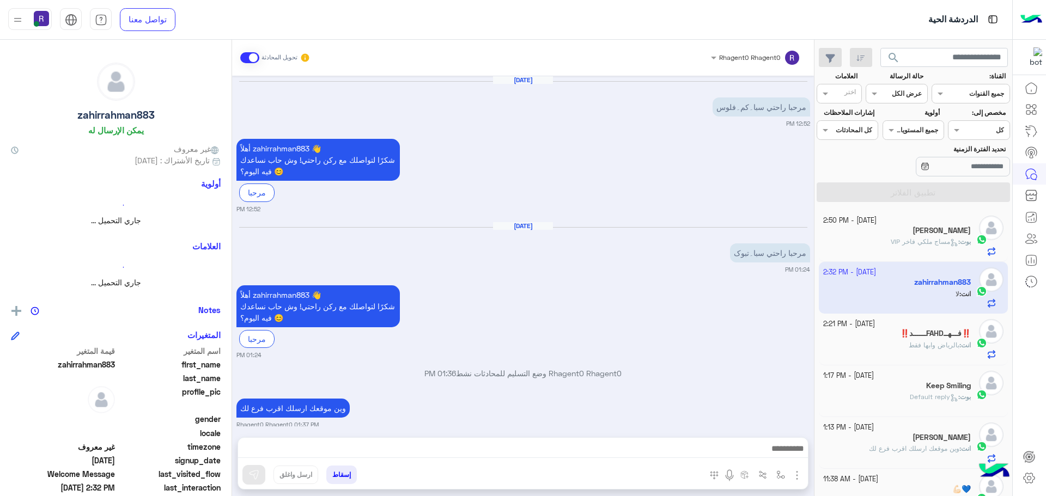
scroll to position [433, 0]
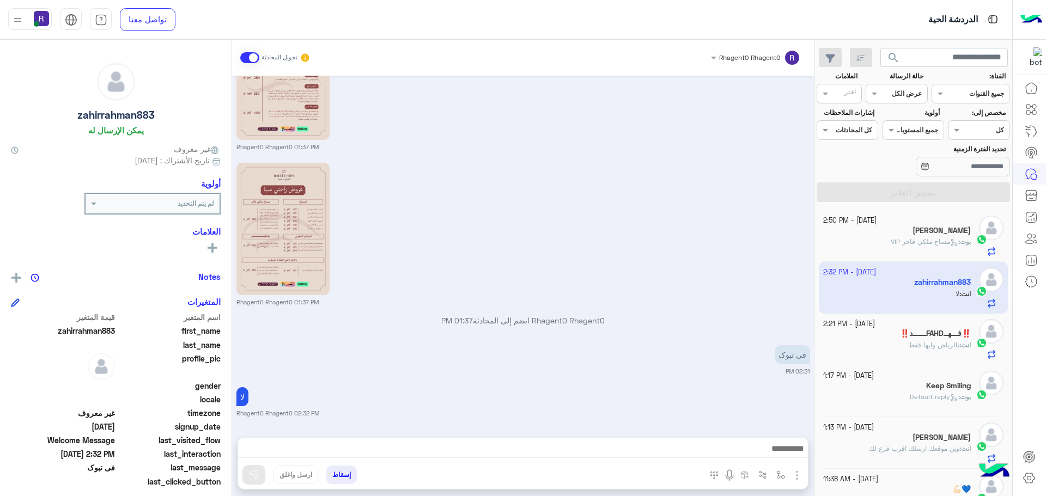
click at [962, 350] on p "انت : بالرياض وابها فقط" at bounding box center [940, 346] width 62 height 10
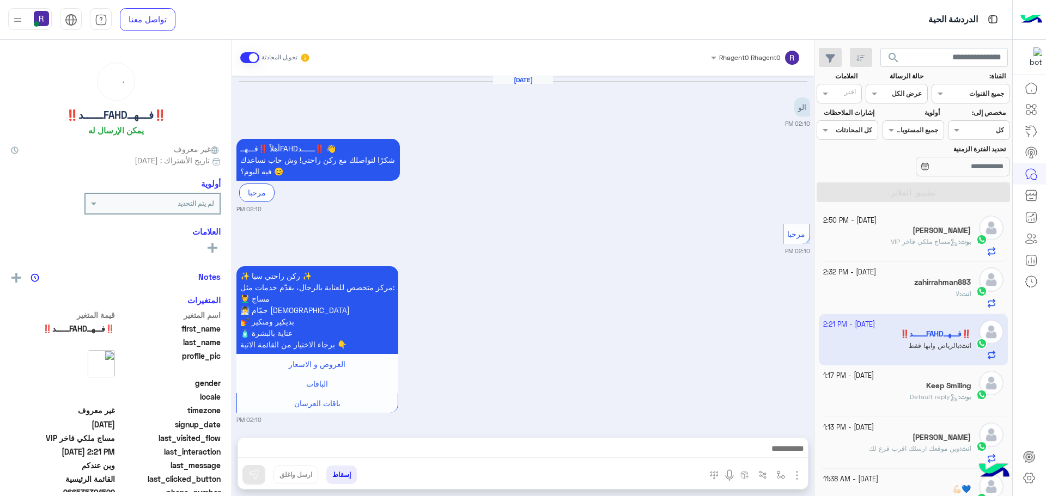
scroll to position [1085, 0]
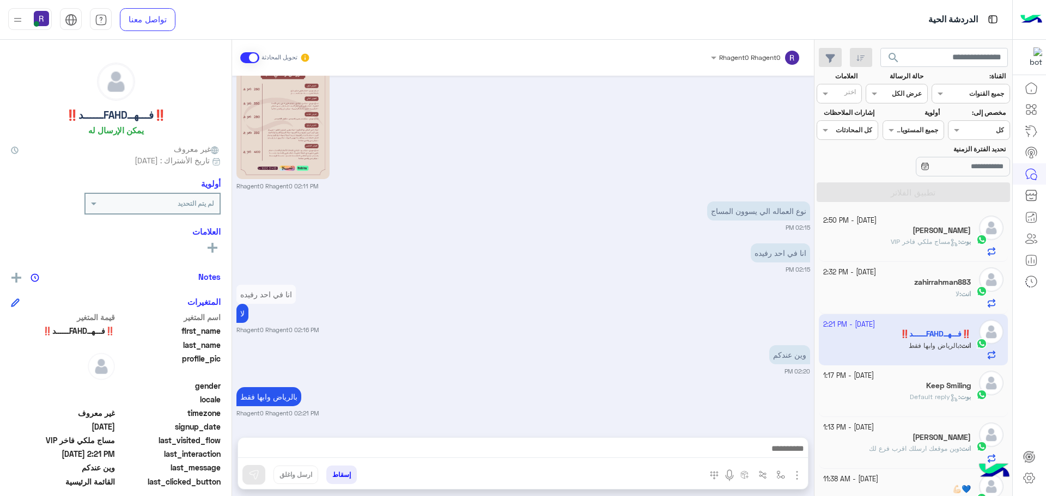
click at [935, 236] on div "[PERSON_NAME]" at bounding box center [897, 231] width 148 height 11
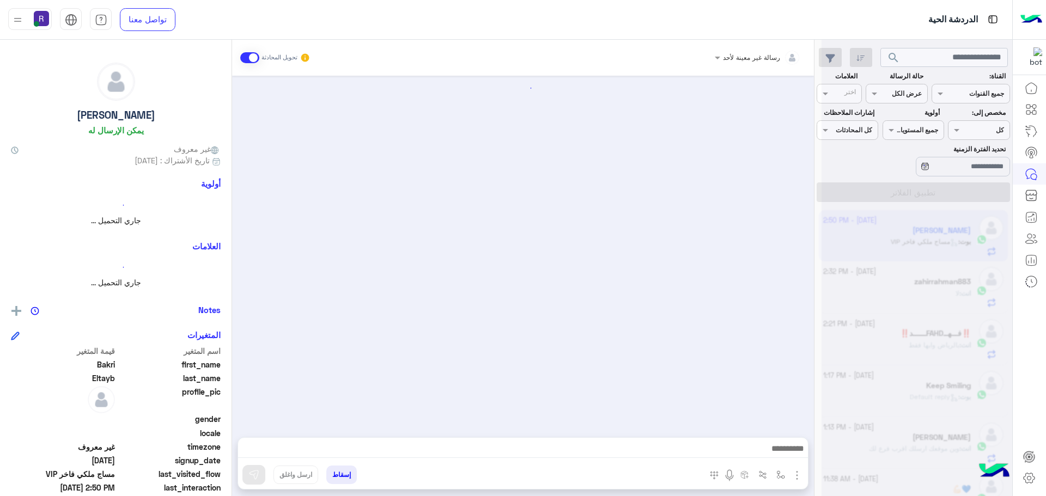
scroll to position [777, 0]
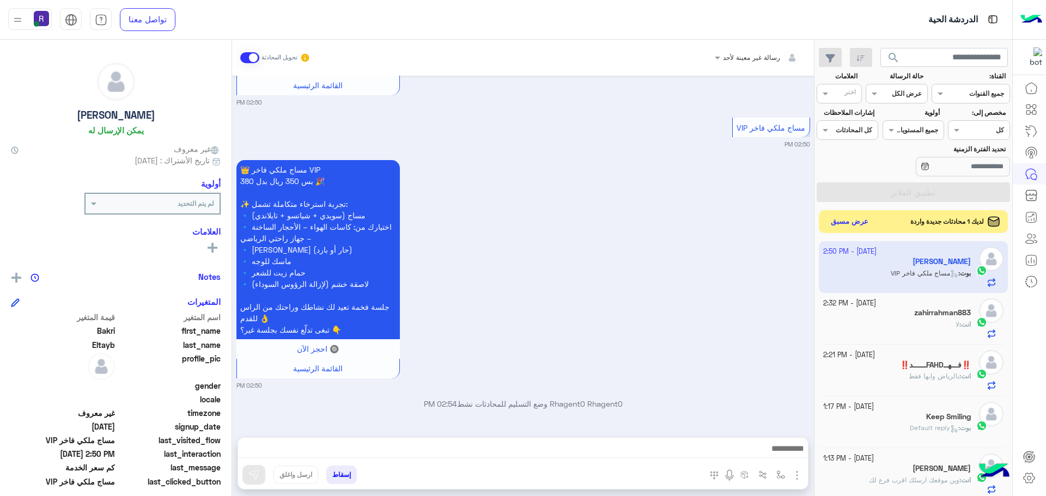
click at [852, 221] on button "عرض مسبق" at bounding box center [850, 222] width 46 height 15
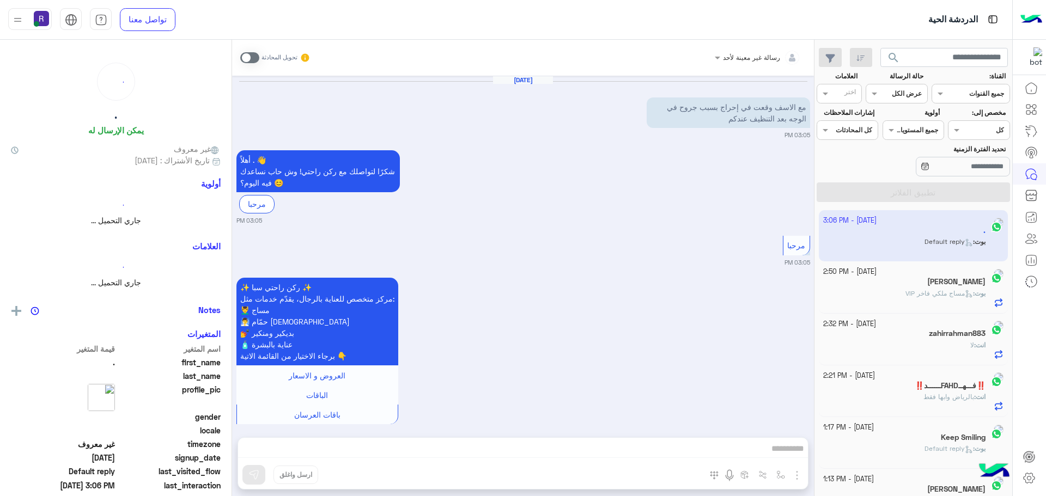
scroll to position [263, 0]
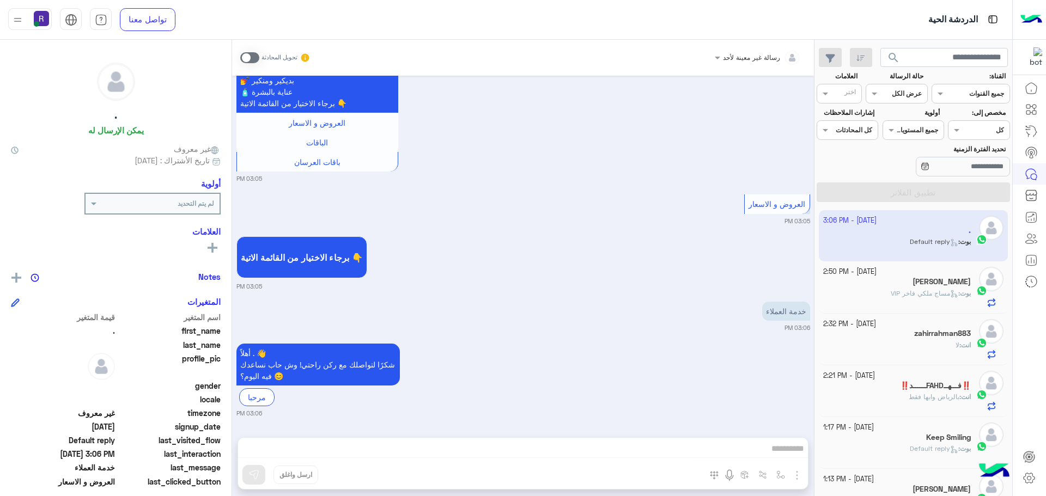
click at [253, 57] on span at bounding box center [249, 57] width 19 height 11
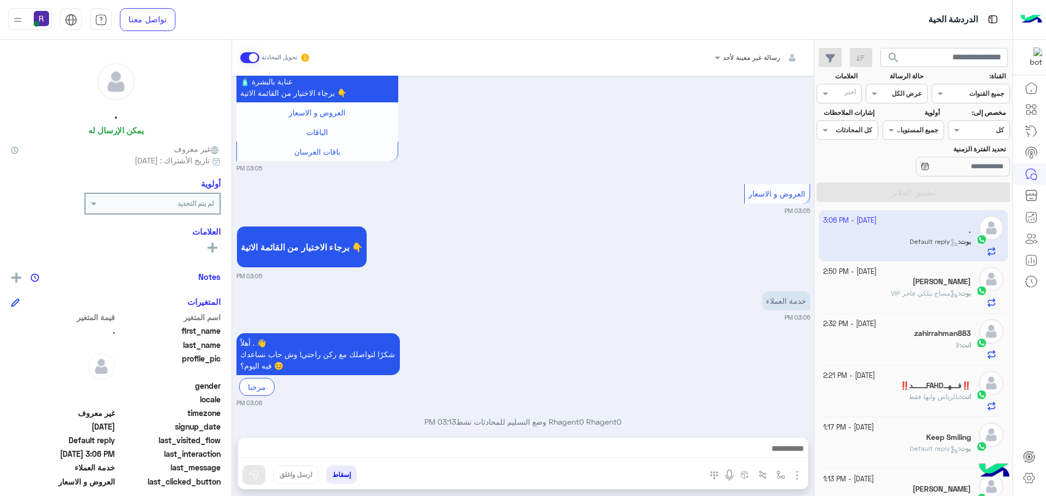
scroll to position [291, 0]
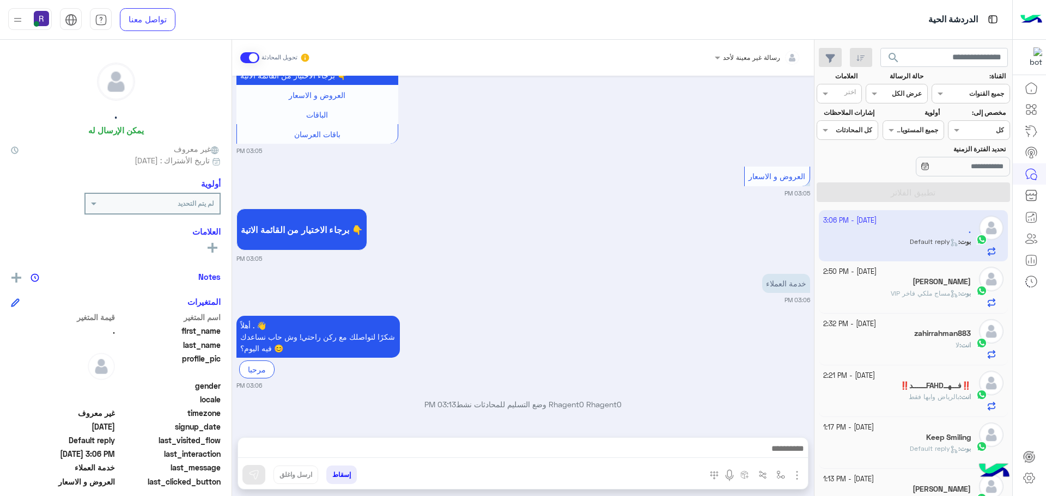
click at [797, 478] on img "button" at bounding box center [797, 475] width 13 height 13
click at [786, 456] on span "الصور" at bounding box center [776, 452] width 20 height 13
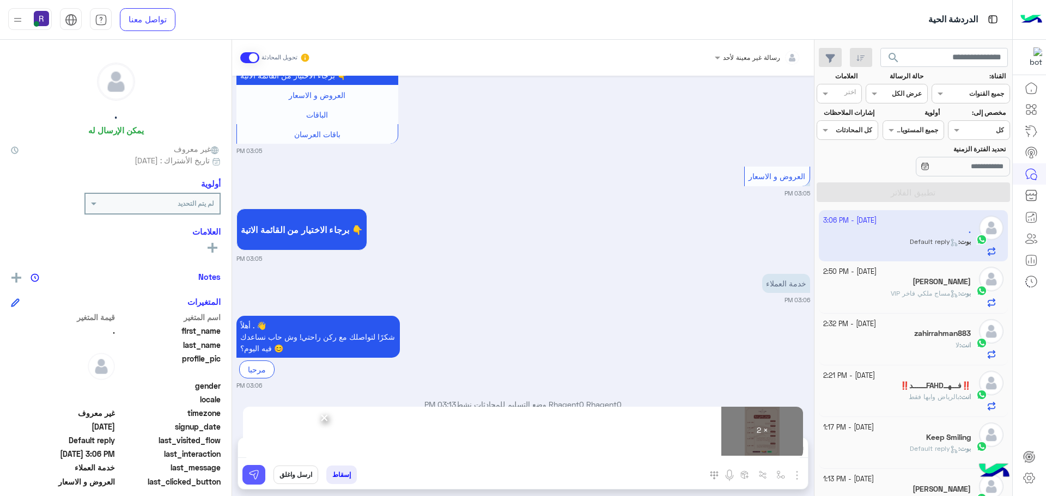
click at [254, 483] on button at bounding box center [253, 475] width 23 height 20
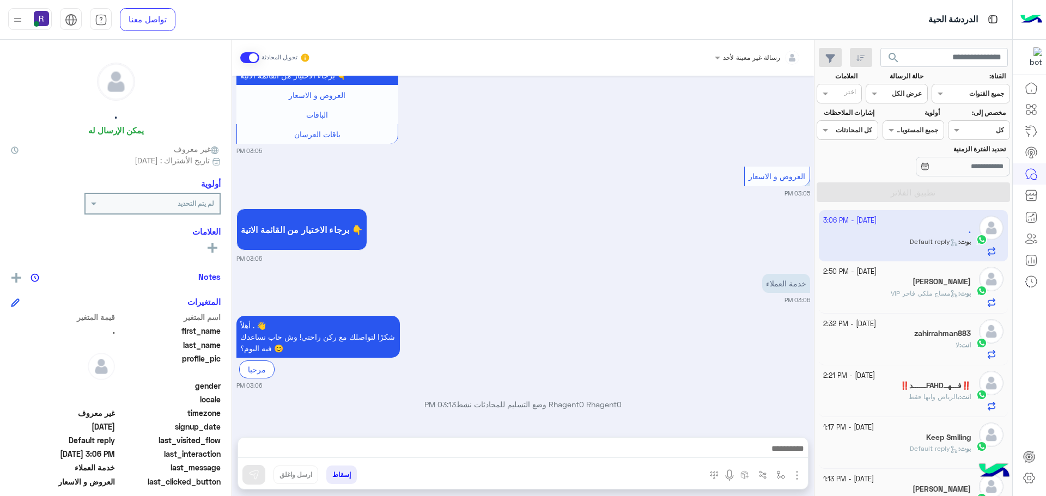
click at [921, 293] on span "مساج ملكي فاخر VIP" at bounding box center [925, 293] width 68 height 8
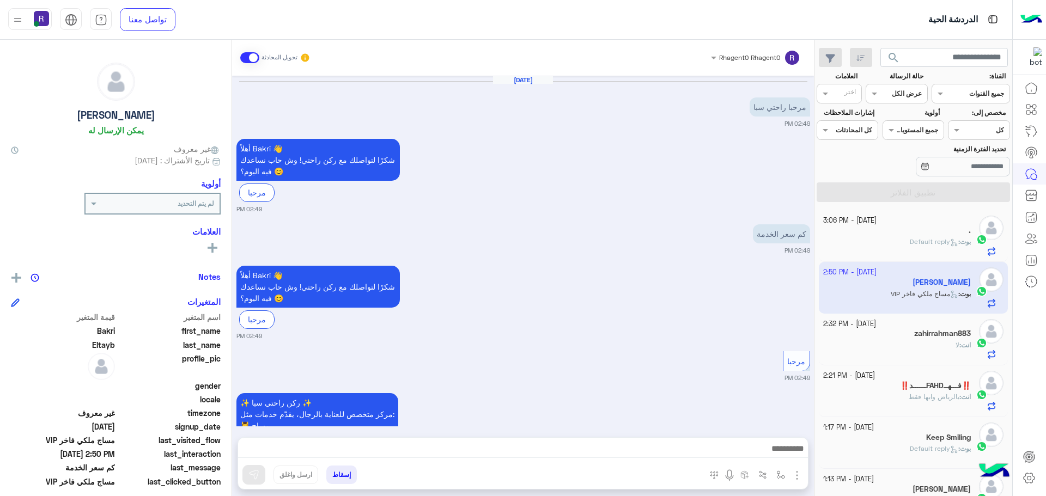
scroll to position [777, 0]
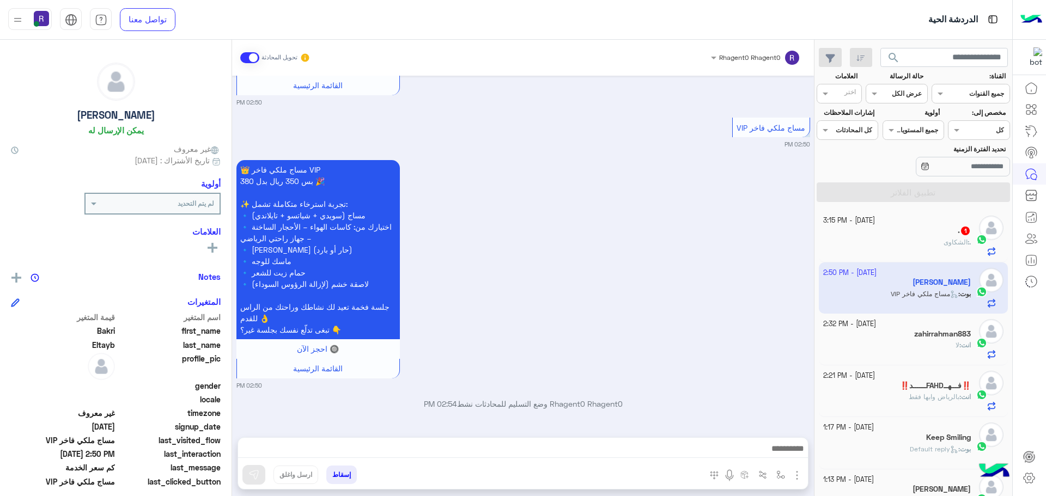
click at [936, 230] on div ". 1" at bounding box center [897, 231] width 148 height 11
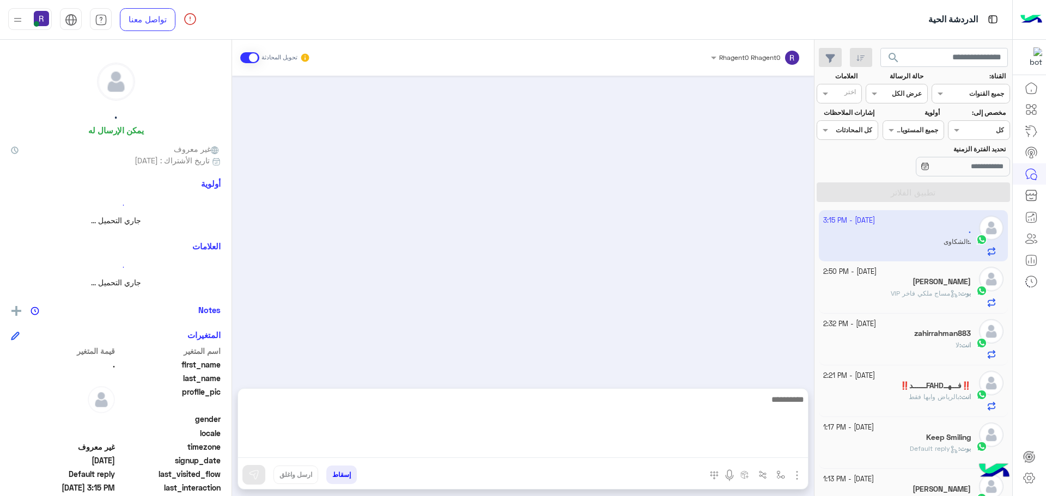
click at [433, 450] on textarea at bounding box center [523, 425] width 570 height 65
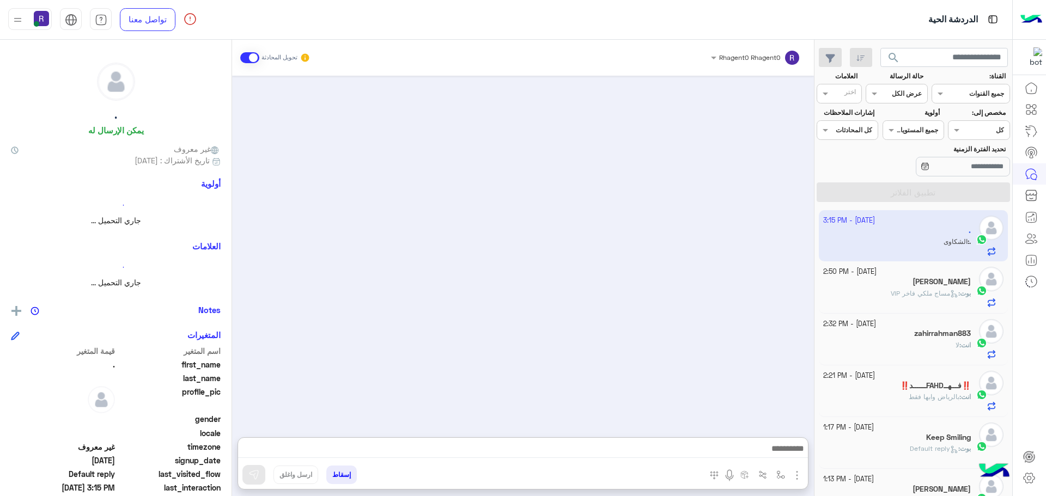
click at [902, 292] on span "مساج ملكي فاخر VIP" at bounding box center [925, 293] width 68 height 8
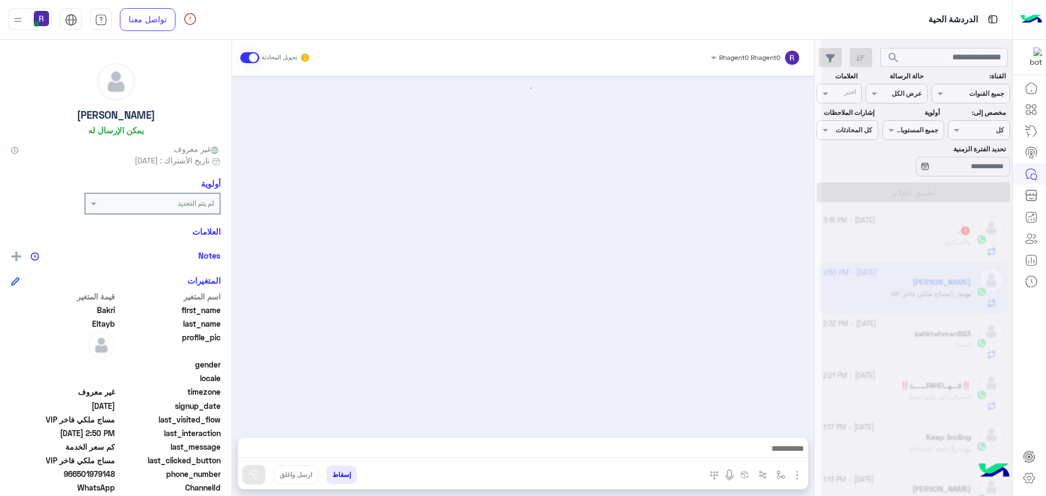
scroll to position [777, 0]
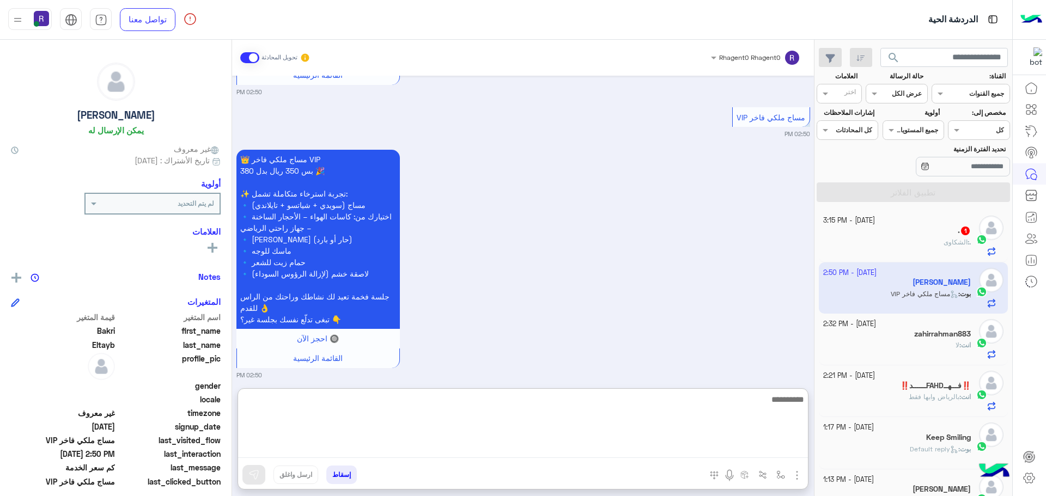
paste textarea "**********"
type textarea "**********"
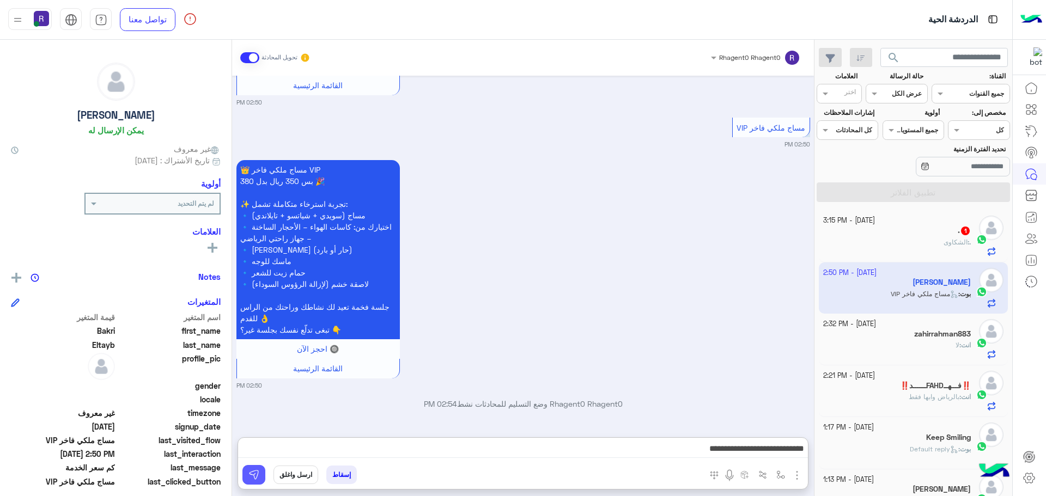
click at [255, 470] on img at bounding box center [253, 475] width 11 height 11
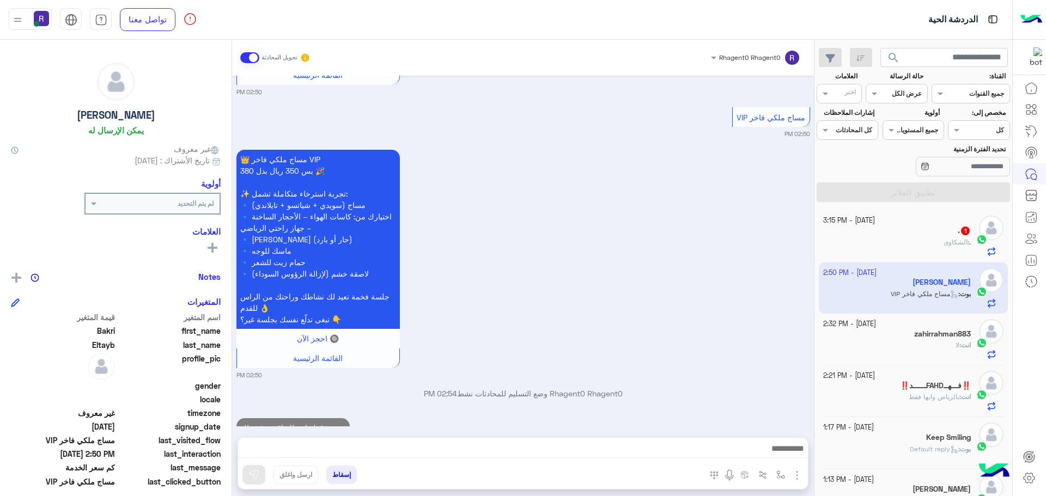
scroll to position [819, 0]
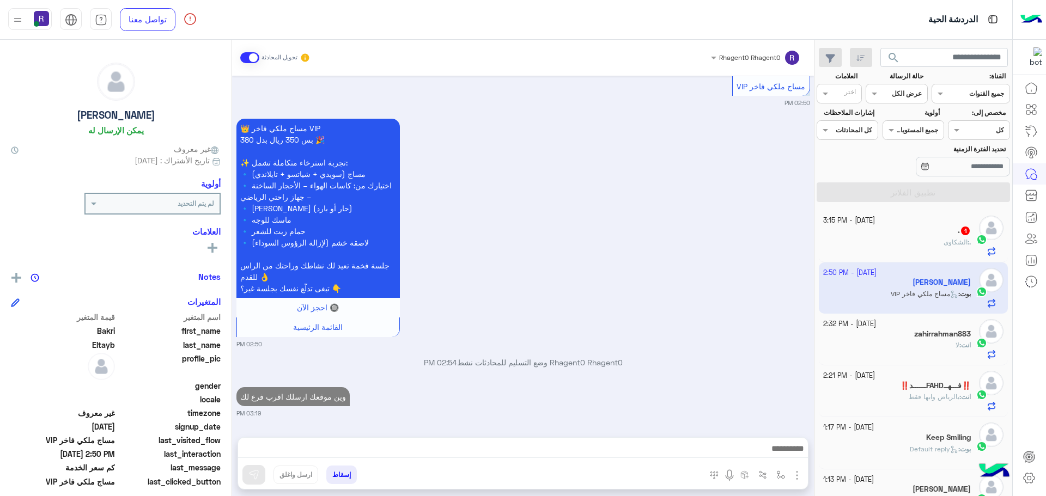
click at [947, 228] on div ". 1" at bounding box center [897, 231] width 148 height 11
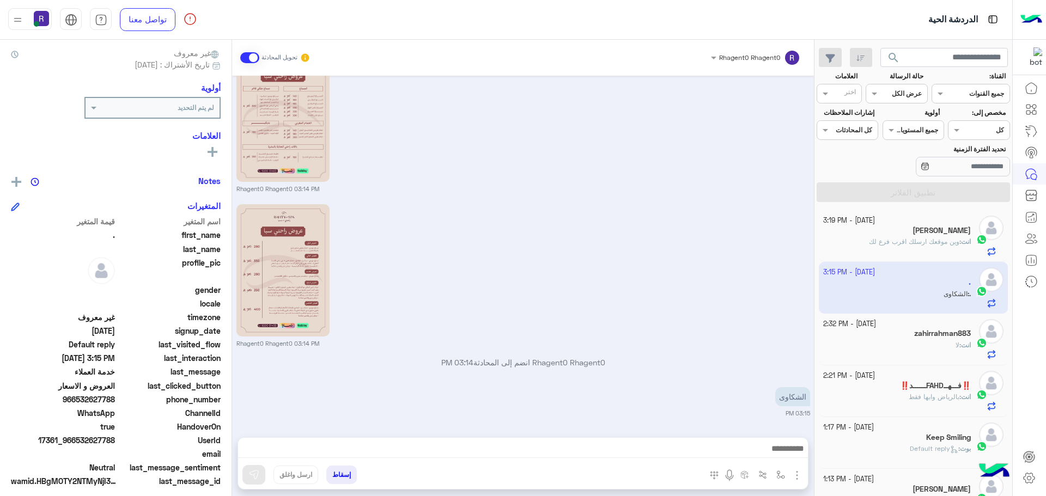
scroll to position [104, 0]
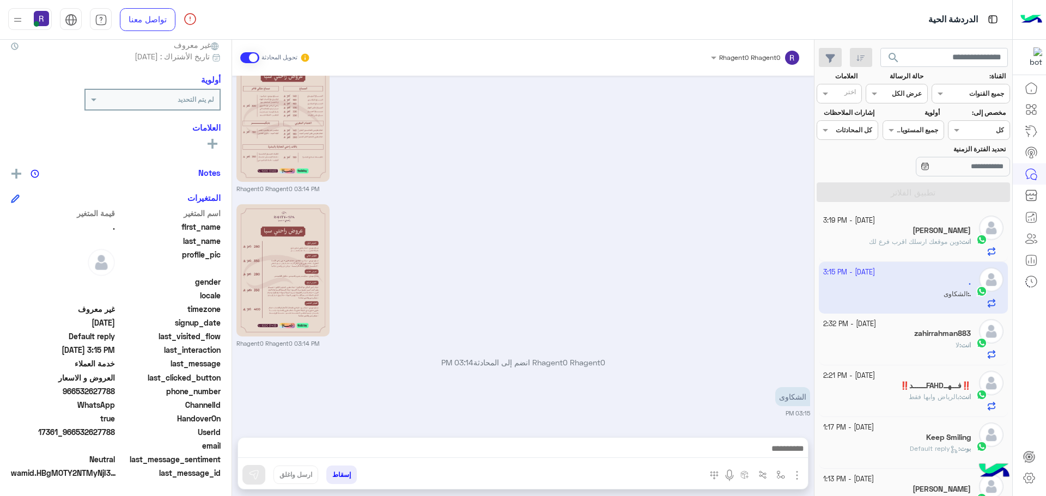
click at [958, 235] on h5 "[PERSON_NAME]" at bounding box center [942, 230] width 58 height 9
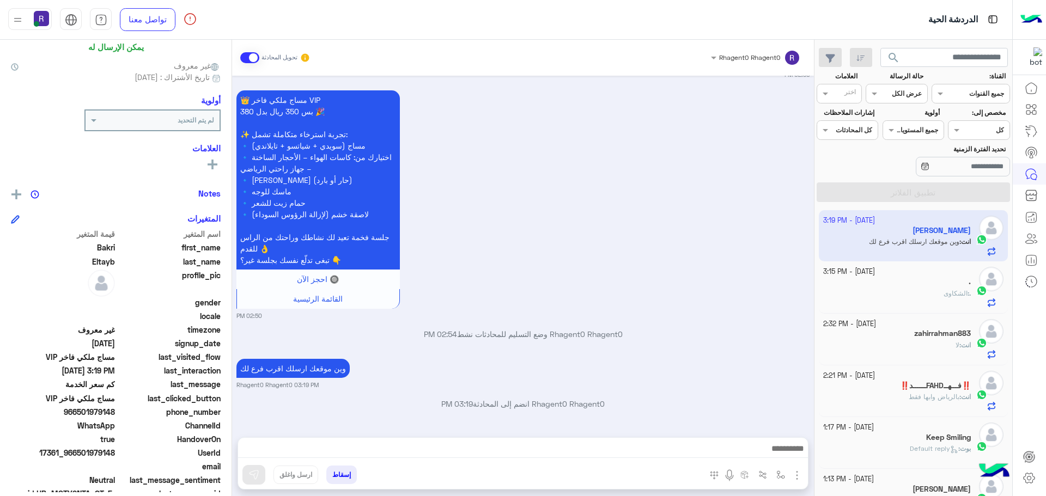
scroll to position [104, 0]
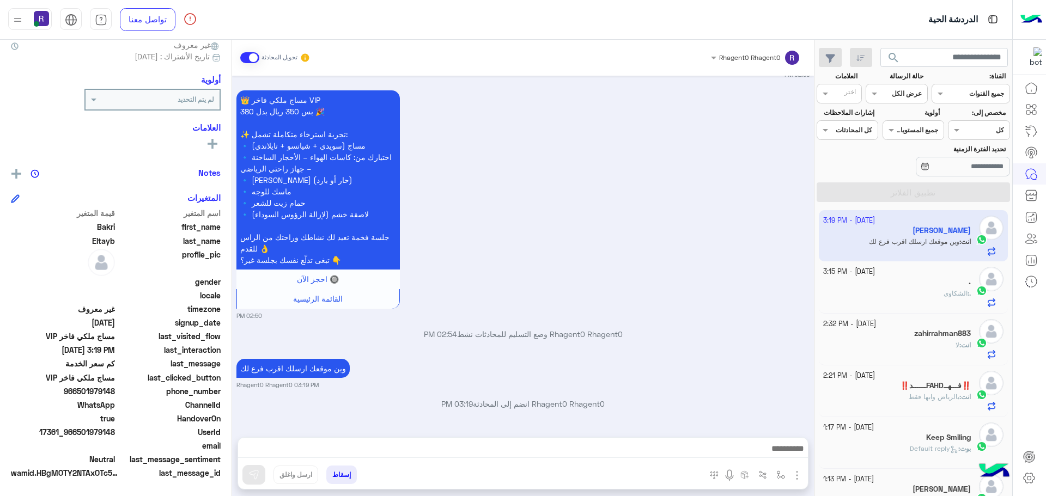
click at [955, 294] on span "الشكاوى" at bounding box center [956, 293] width 24 height 8
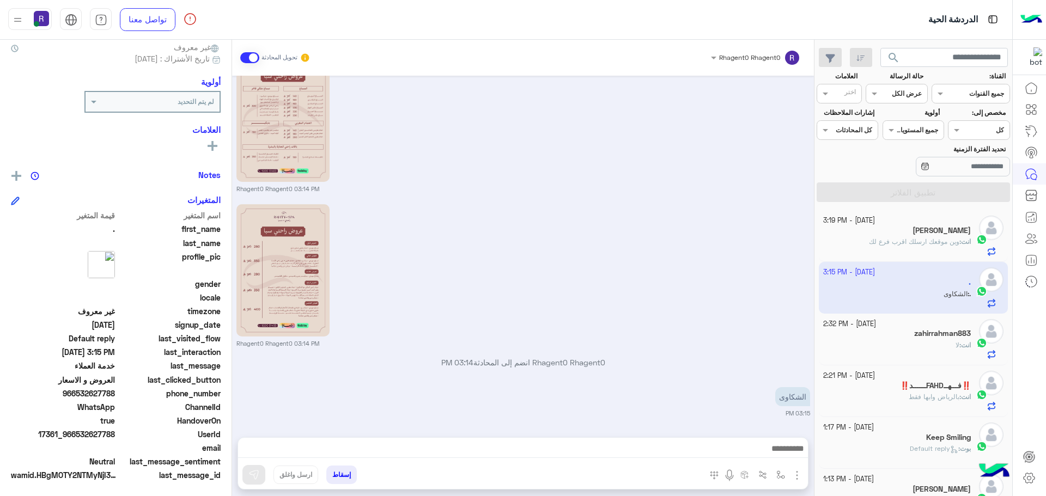
scroll to position [104, 0]
click at [917, 248] on div "انت : وين موقعك ارسلك اقرب فرع لك" at bounding box center [897, 246] width 148 height 19
